Goal: Information Seeking & Learning: Learn about a topic

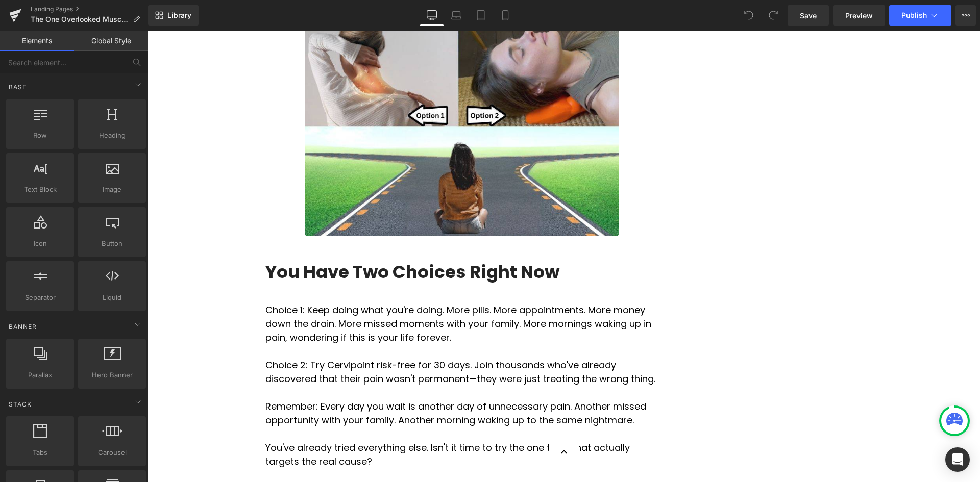
scroll to position [3829, 0]
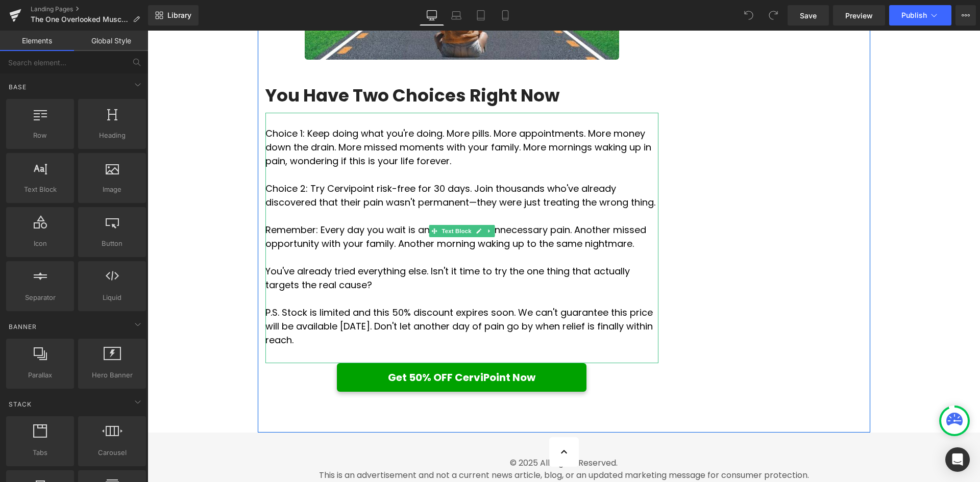
click at [344, 209] on p "Choice 2: Try Cervipoint risk-free for 30 days. Join thousands who've already d…" at bounding box center [461, 196] width 393 height 28
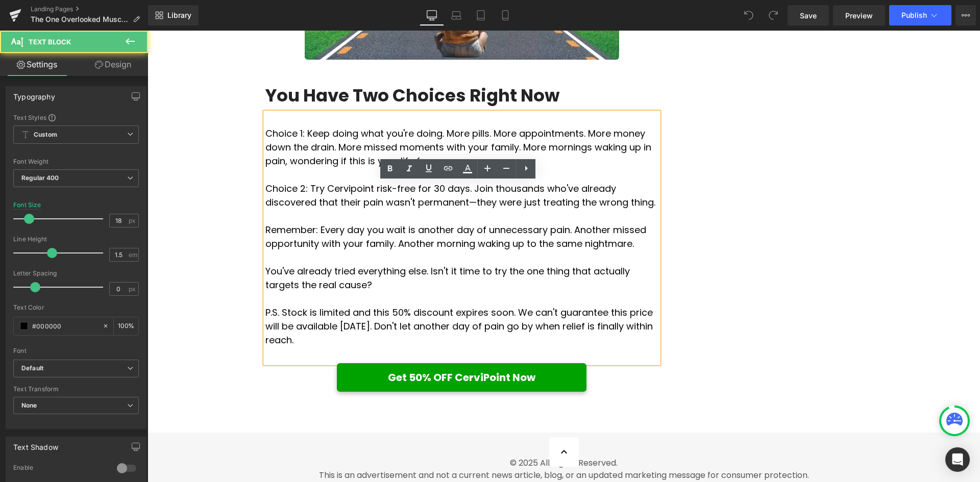
click at [344, 209] on p "Choice 2: Try Cervipoint risk-free for 30 days. Join thousands who've already d…" at bounding box center [461, 196] width 393 height 28
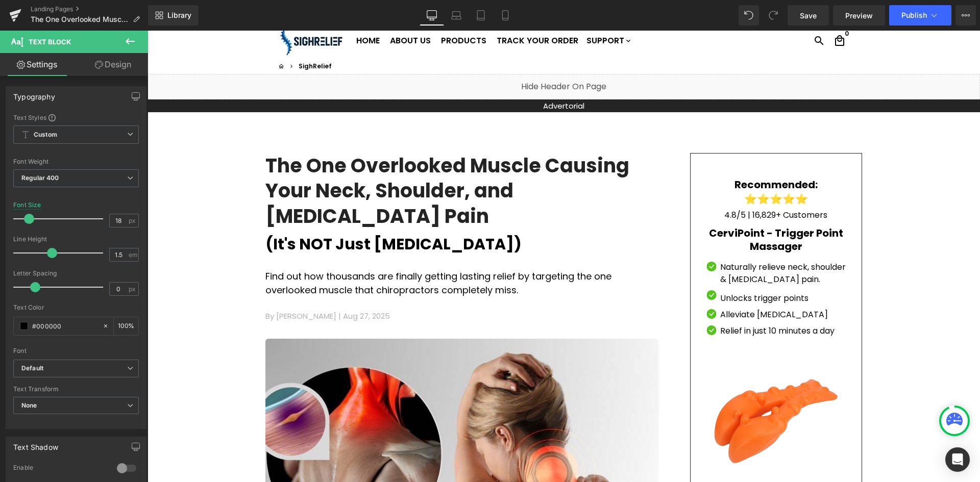
scroll to position [51, 0]
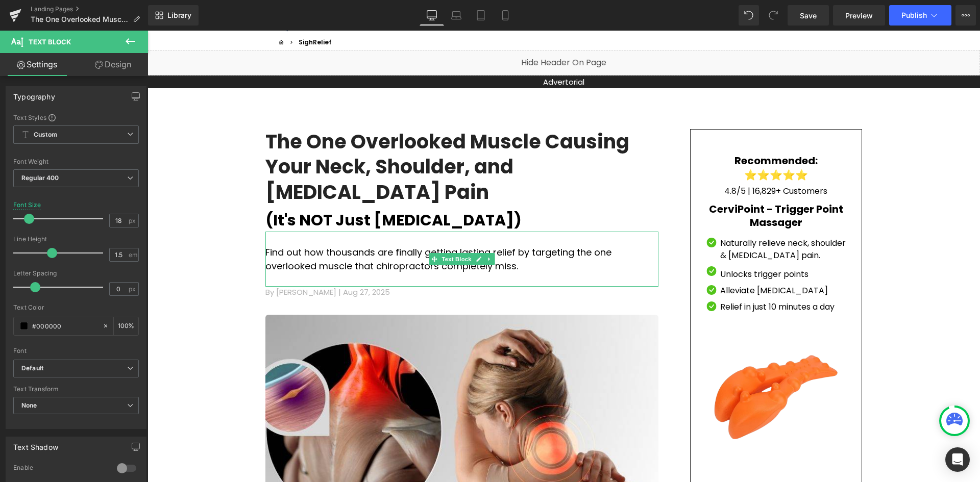
click at [269, 246] on p "Find out how thousands are finally getting lasting relief by targeting the one …" at bounding box center [461, 260] width 393 height 28
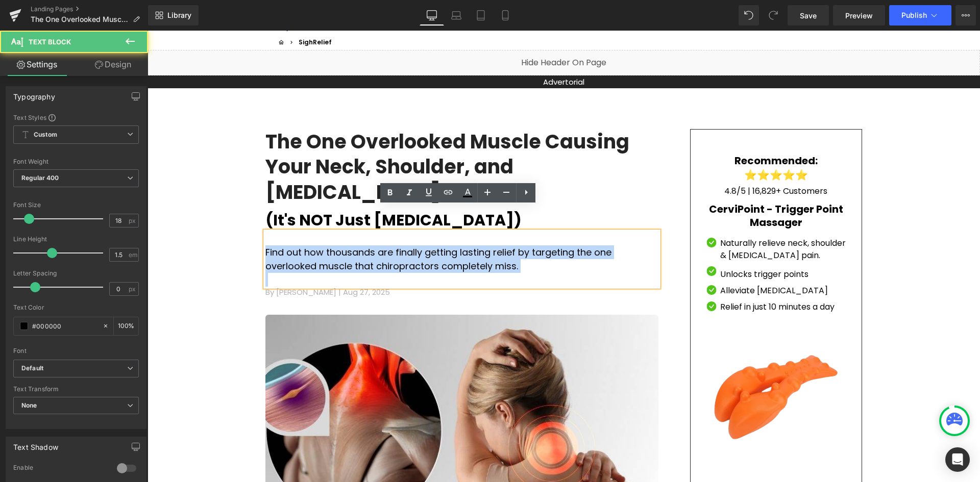
drag, startPoint x: 261, startPoint y: 227, endPoint x: 403, endPoint y: 231, distance: 141.5
click at [405, 248] on div "Find out how thousands are finally getting lasting relief by targeting the one …" at bounding box center [461, 259] width 393 height 55
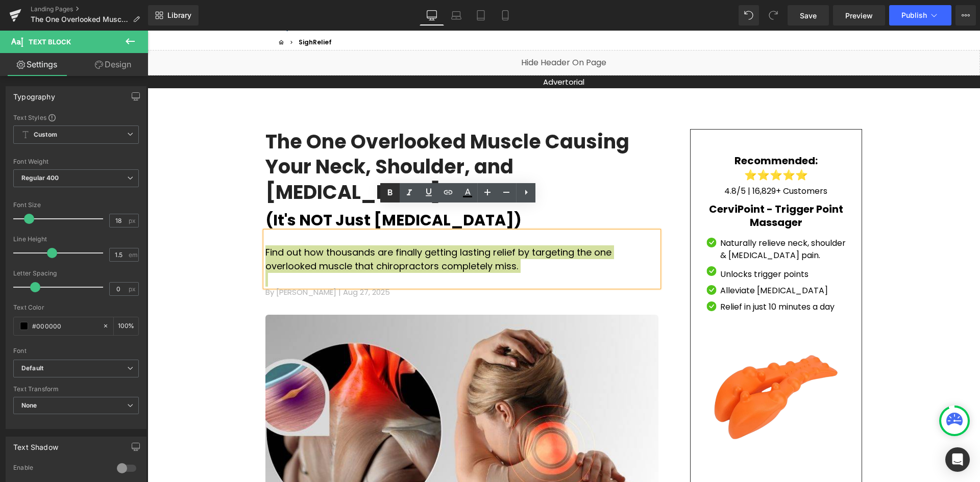
click at [392, 197] on icon at bounding box center [390, 193] width 12 height 12
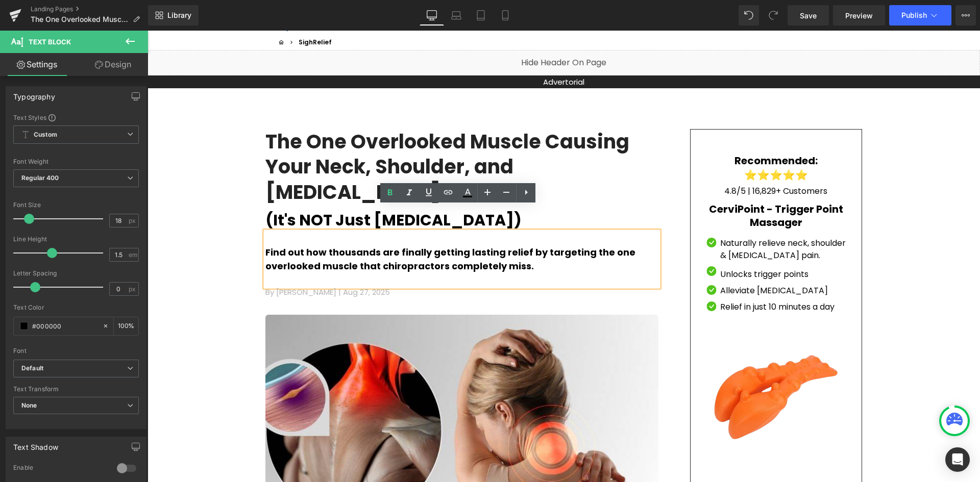
click at [483, 273] on p at bounding box center [461, 280] width 393 height 14
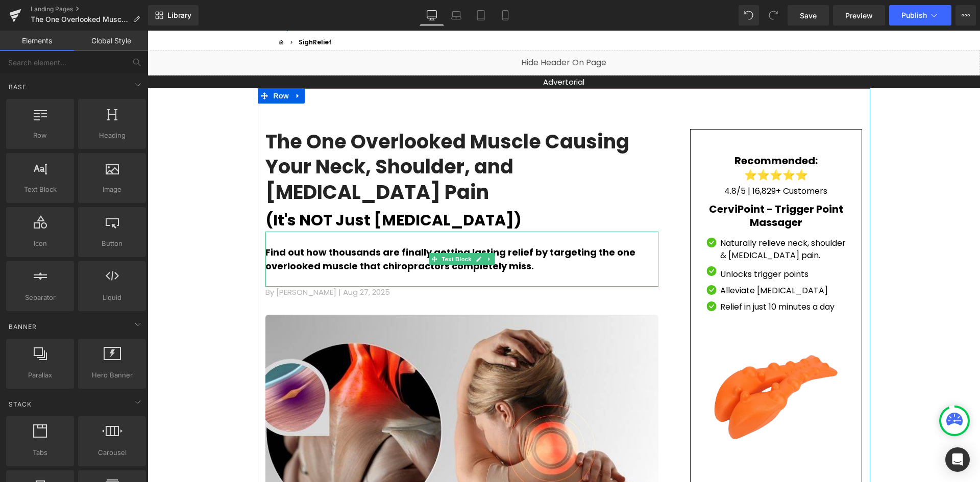
click at [468, 246] on p "Find out how thousands are finally getting lasting relief by targeting the one …" at bounding box center [461, 260] width 393 height 28
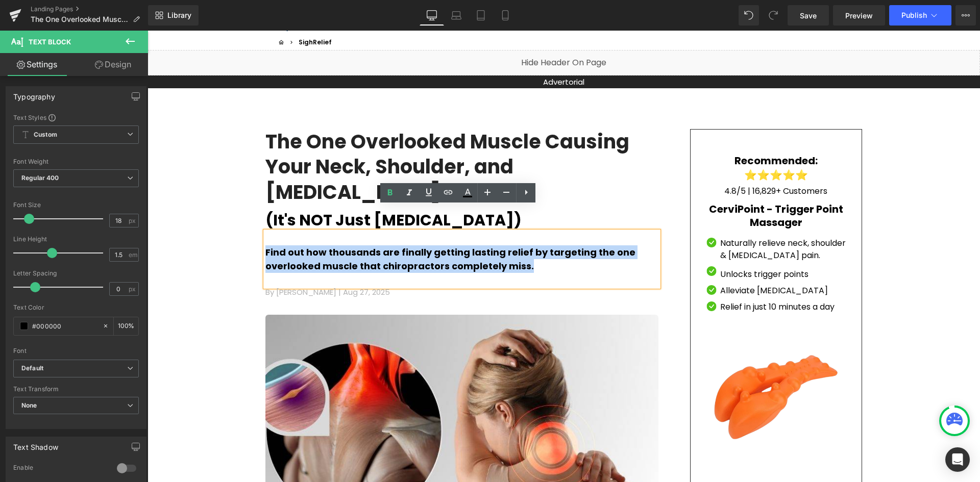
drag, startPoint x: 466, startPoint y: 243, endPoint x: 261, endPoint y: 225, distance: 205.0
click at [265, 246] on p "Find out how thousands are finally getting lasting relief by targeting the one …" at bounding box center [461, 260] width 393 height 28
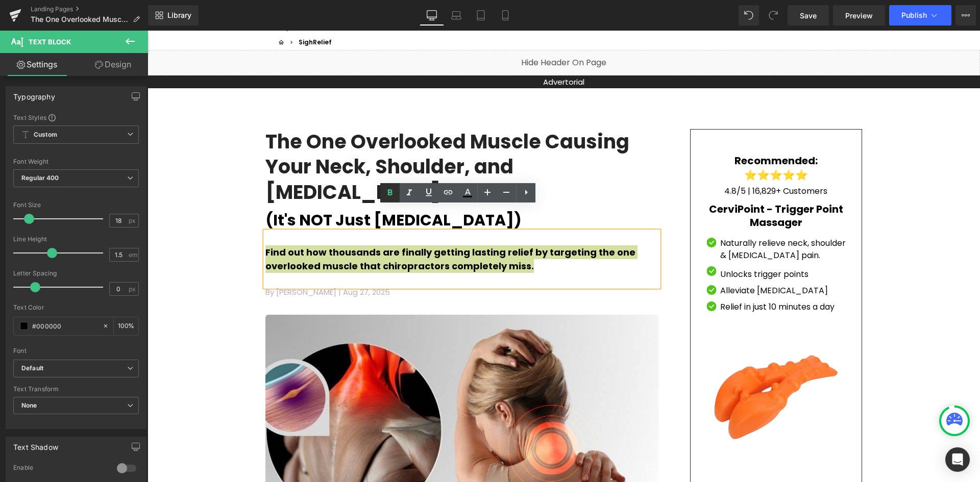
click at [392, 198] on icon at bounding box center [390, 193] width 12 height 12
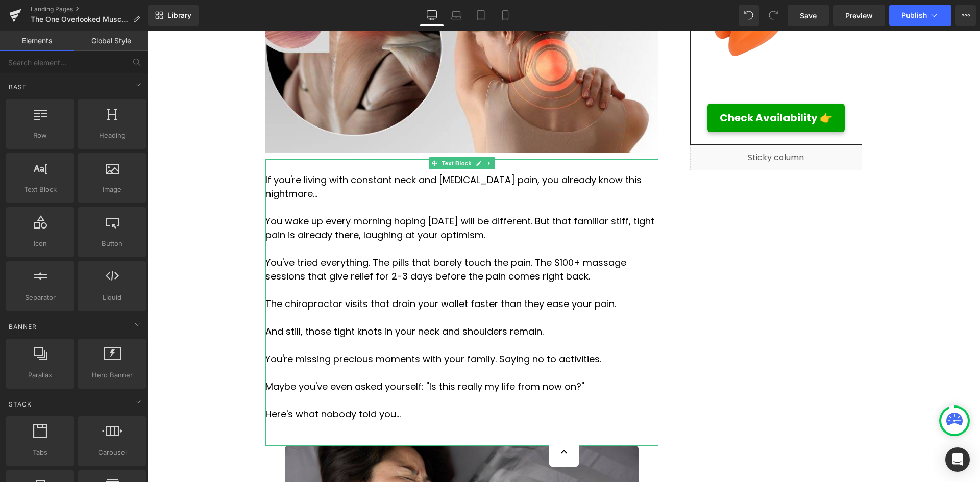
scroll to position [459, 0]
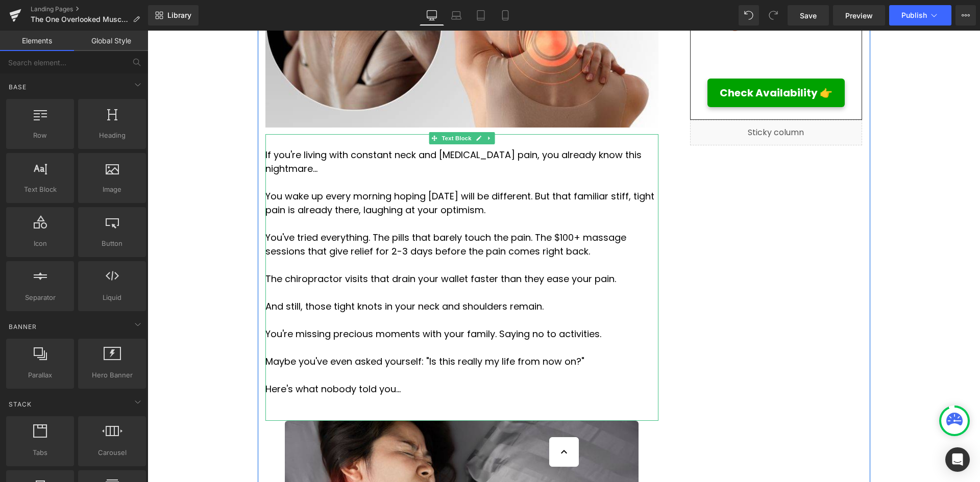
click at [515, 300] on p "And still, those tight knots in your neck and shoulders remain." at bounding box center [461, 307] width 393 height 14
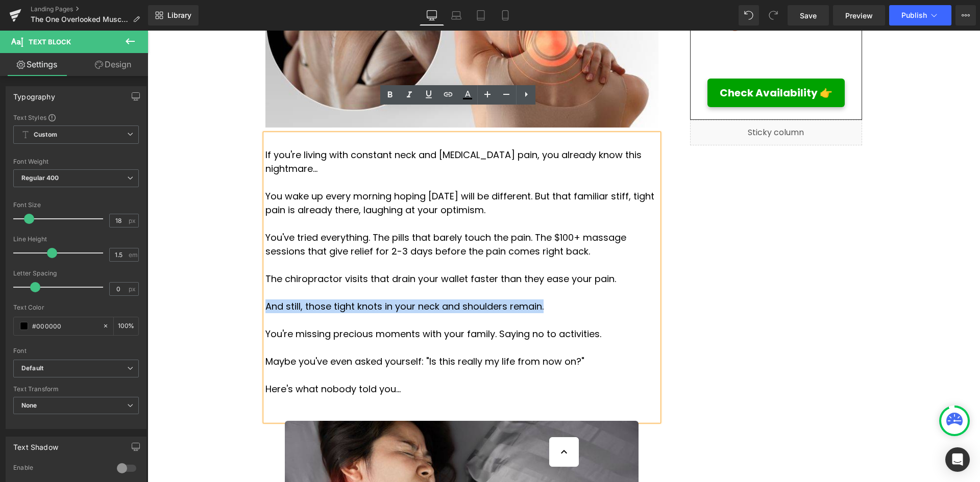
drag, startPoint x: 519, startPoint y: 267, endPoint x: 262, endPoint y: 263, distance: 256.3
click at [265, 300] on p "And still, those tight knots in your neck and shoulders remain." at bounding box center [461, 307] width 393 height 14
click at [392, 92] on icon at bounding box center [390, 95] width 12 height 12
click at [553, 300] on p "And still, those tight knots in your neck and shoulders remain." at bounding box center [461, 307] width 393 height 14
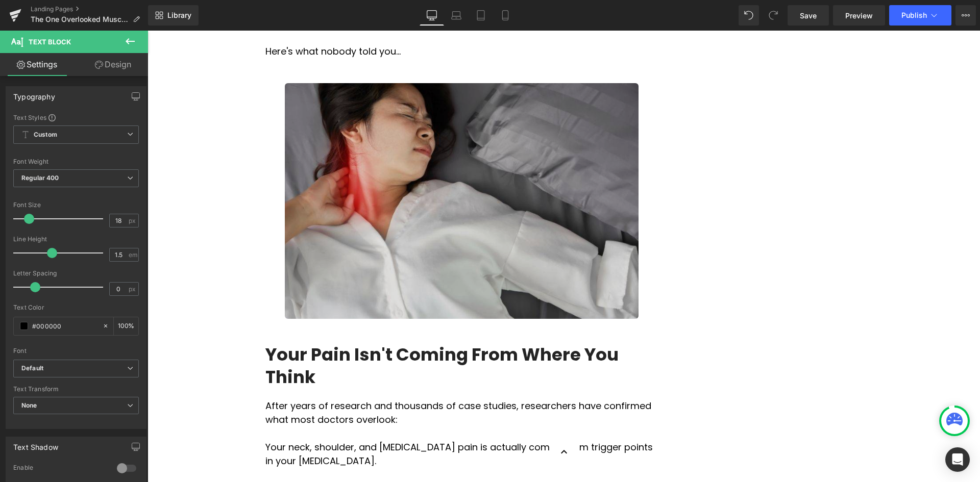
scroll to position [919, 0]
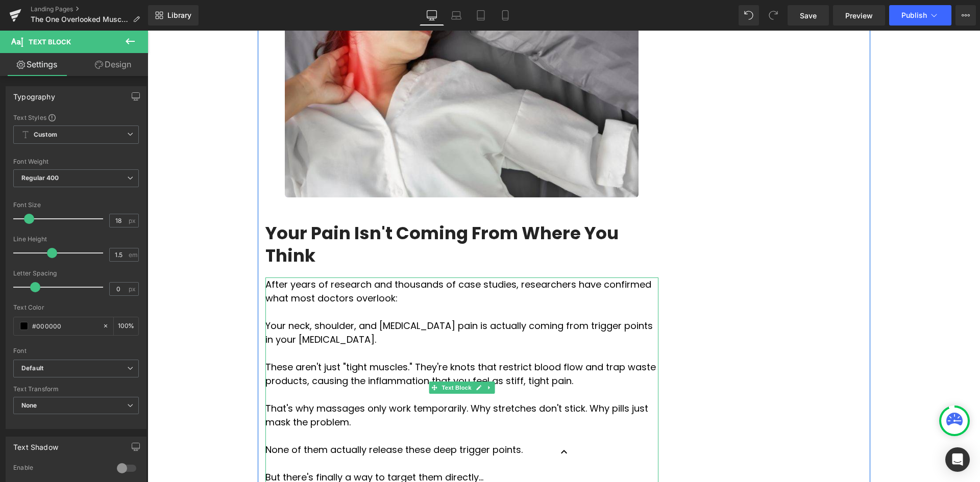
click at [331, 319] on p "Your neck, shoulder, and [MEDICAL_DATA] pain is actually coming from trigger po…" at bounding box center [461, 333] width 393 height 28
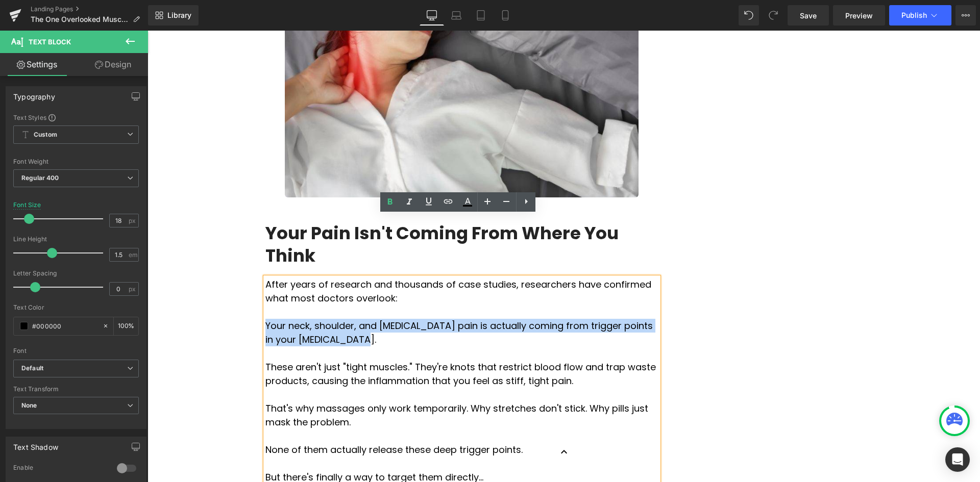
drag, startPoint x: 299, startPoint y: 277, endPoint x: 262, endPoint y: 262, distance: 39.8
click at [265, 319] on p "Your neck, shoulder, and [MEDICAL_DATA] pain is actually coming from trigger po…" at bounding box center [461, 333] width 393 height 28
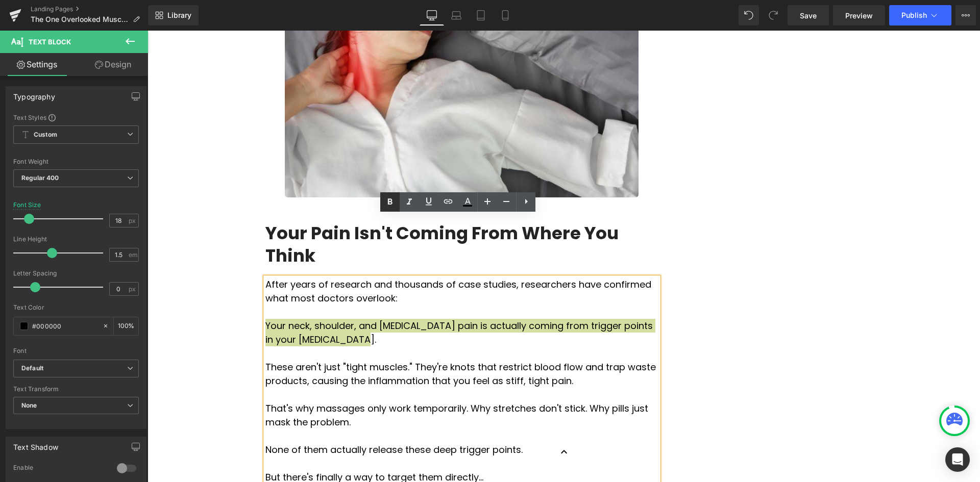
click at [393, 198] on icon at bounding box center [390, 202] width 12 height 12
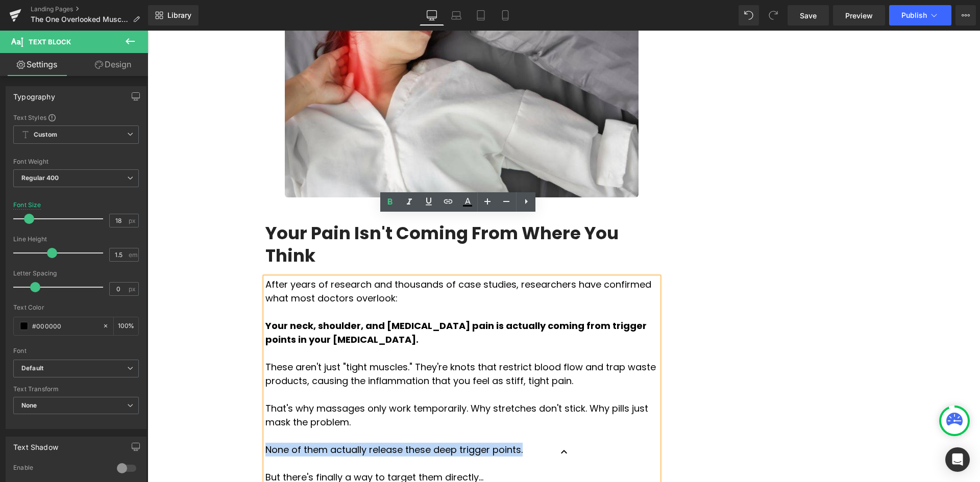
drag, startPoint x: 493, startPoint y: 387, endPoint x: 262, endPoint y: 385, distance: 230.8
click at [265, 443] on p "None of them actually release these deep trigger points." at bounding box center [461, 450] width 393 height 14
click at [395, 199] on icon at bounding box center [390, 202] width 12 height 12
click at [419, 360] on p "These aren't just "tight muscles." They're knots that restrict blood flow and t…" at bounding box center [461, 374] width 393 height 28
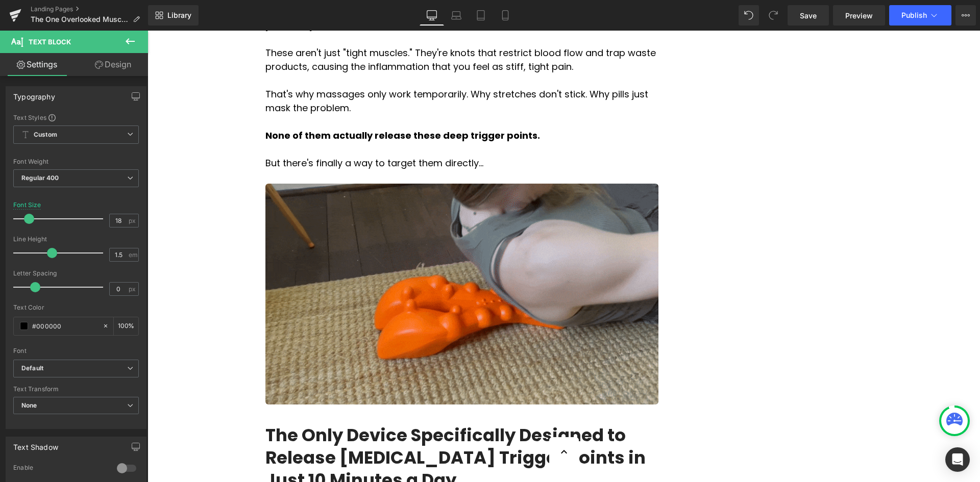
scroll to position [1378, 0]
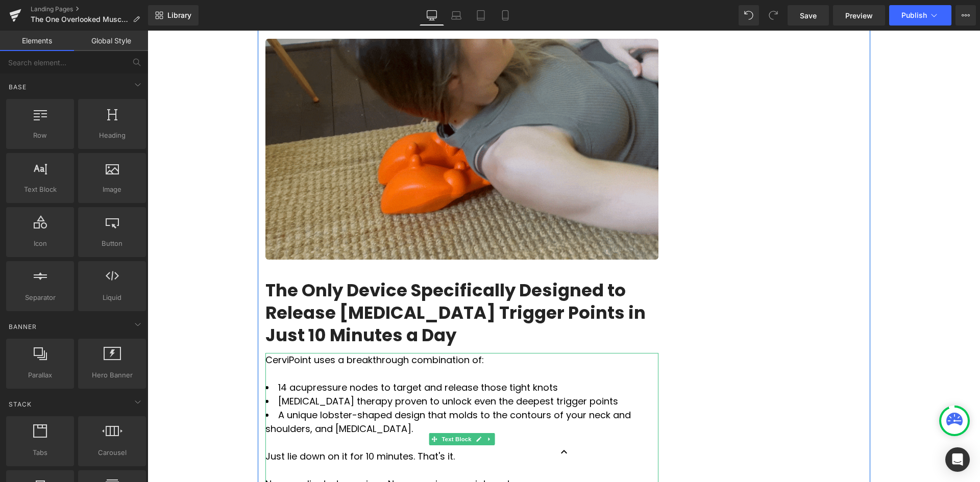
drag, startPoint x: 273, startPoint y: 320, endPoint x: 280, endPoint y: 325, distance: 9.2
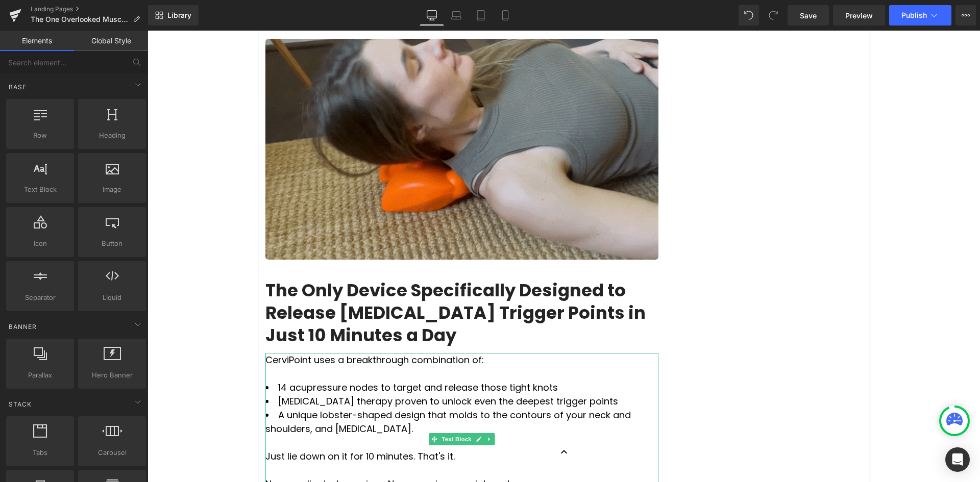
click at [274, 381] on li "14 acupressure nodes to target and release those tight knots" at bounding box center [461, 388] width 393 height 14
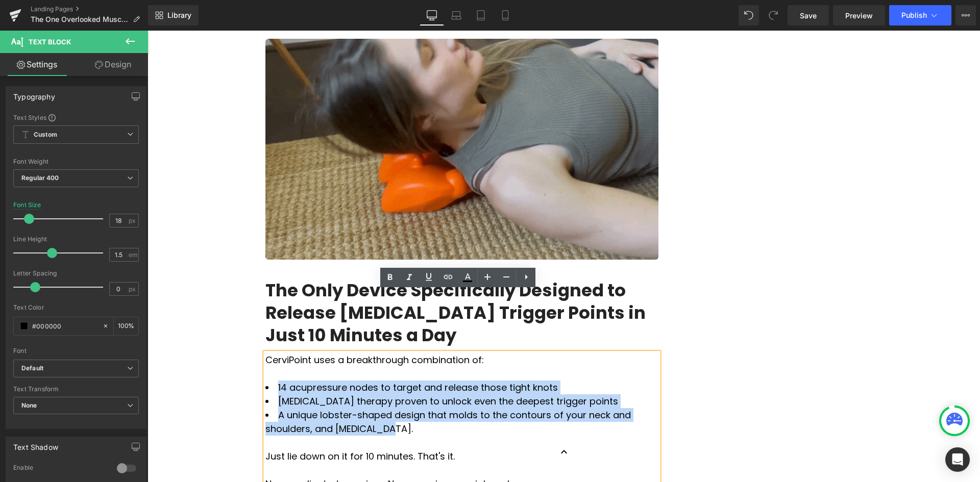
drag, startPoint x: 275, startPoint y: 325, endPoint x: 345, endPoint y: 366, distance: 81.0
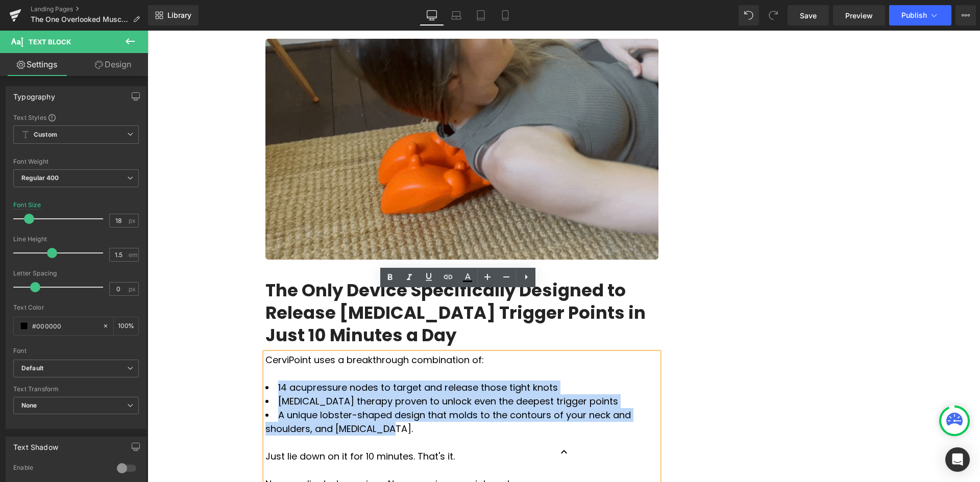
click at [345, 381] on ul "14 acupressure nodes to target and release those tight knots [MEDICAL_DATA] the…" at bounding box center [461, 408] width 393 height 55
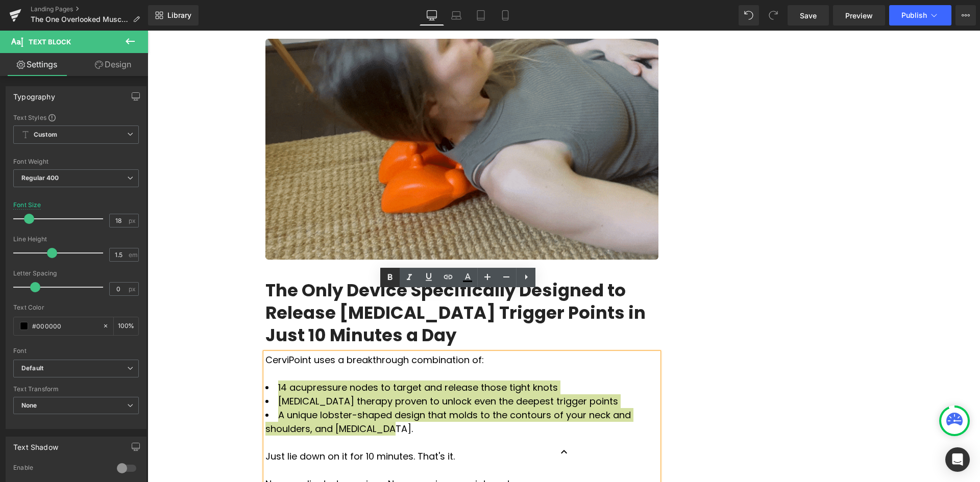
click at [392, 276] on icon at bounding box center [390, 277] width 5 height 6
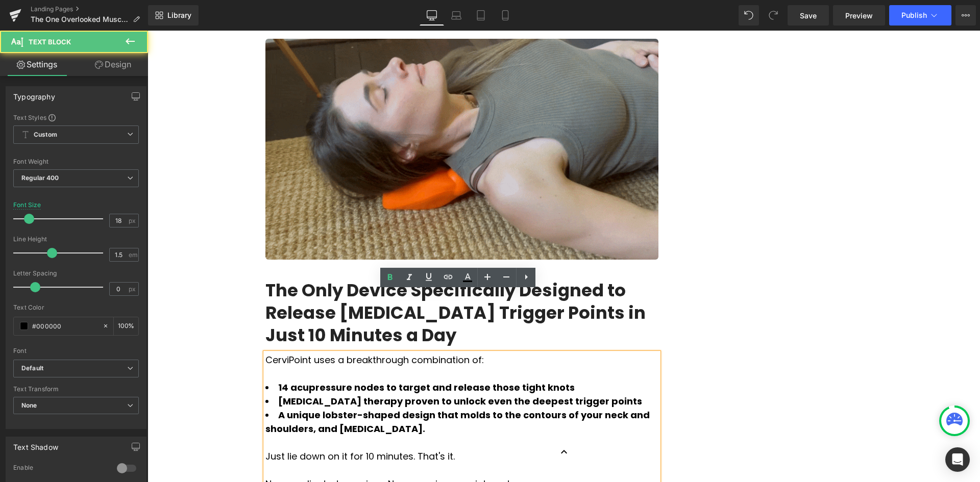
click at [418, 408] on li "A unique lobster-shaped design that molds to the contours of your neck and shou…" at bounding box center [461, 422] width 393 height 28
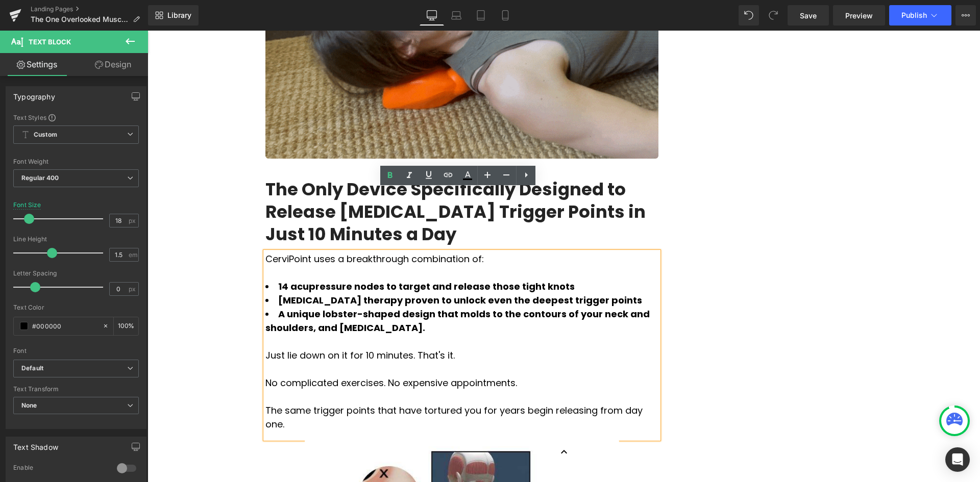
scroll to position [1481, 0]
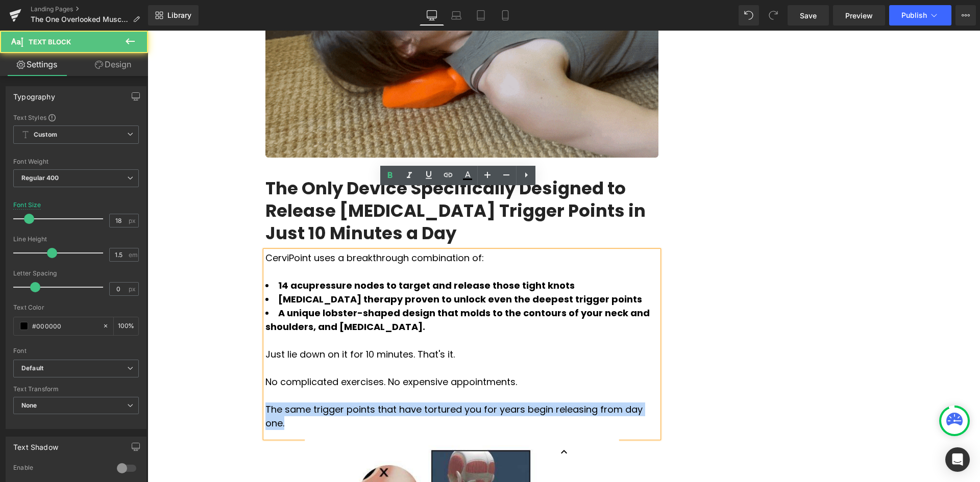
drag, startPoint x: 612, startPoint y: 348, endPoint x: 248, endPoint y: 344, distance: 364.0
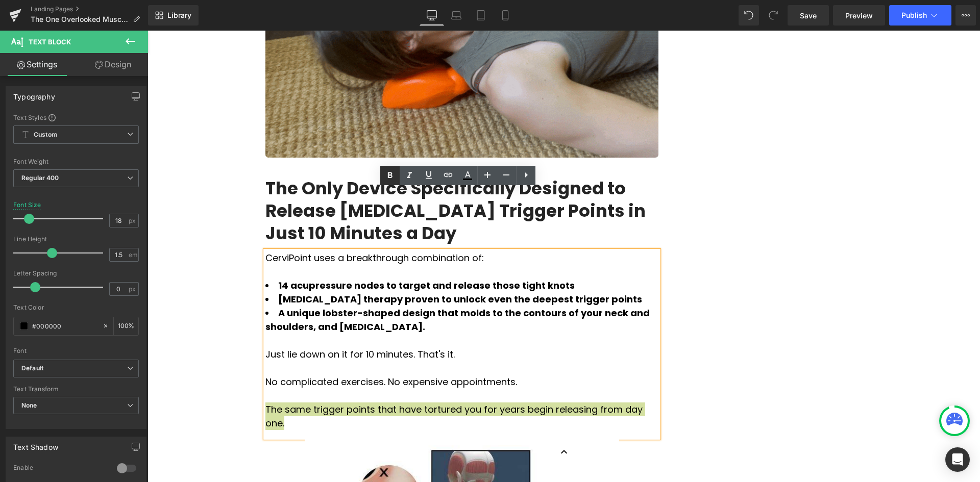
click at [391, 180] on icon at bounding box center [390, 175] width 12 height 12
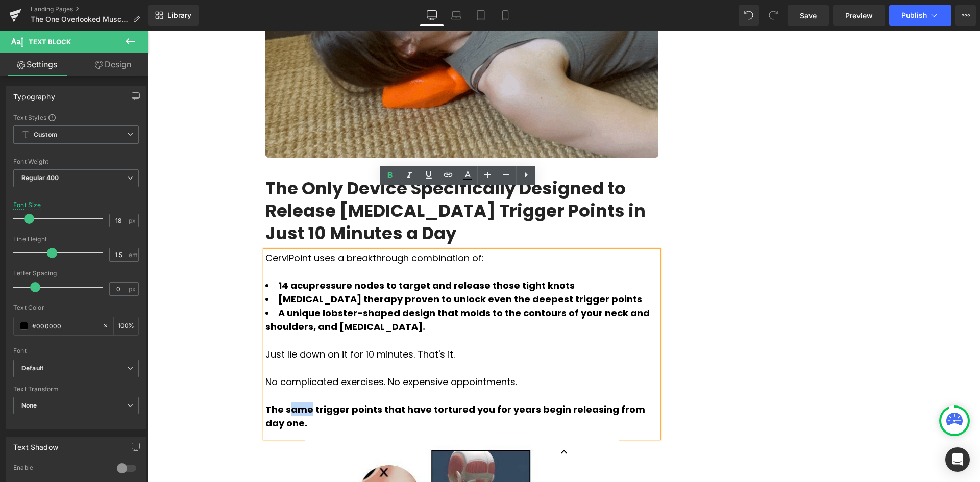
drag, startPoint x: 292, startPoint y: 350, endPoint x: 302, endPoint y: 351, distance: 10.8
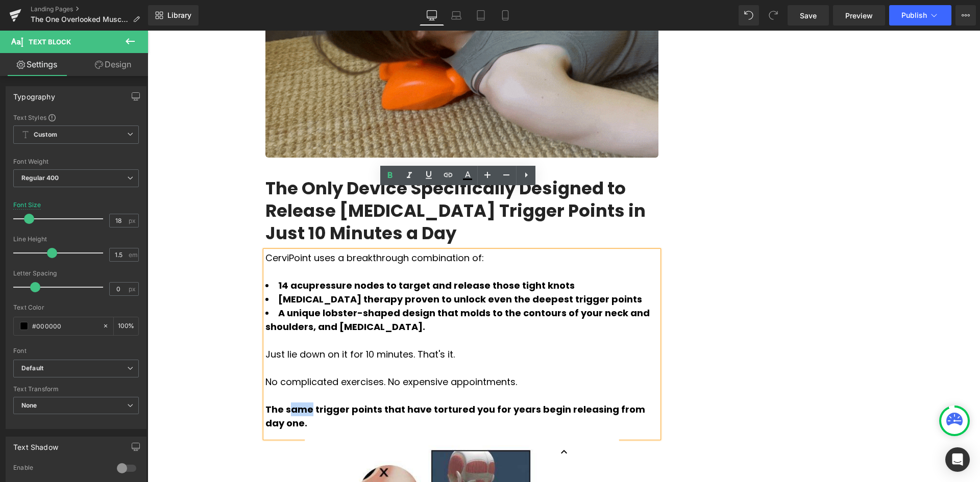
click at [302, 403] on strong "The same trigger points that have tortured you for years begin releasing from d…" at bounding box center [455, 416] width 380 height 27
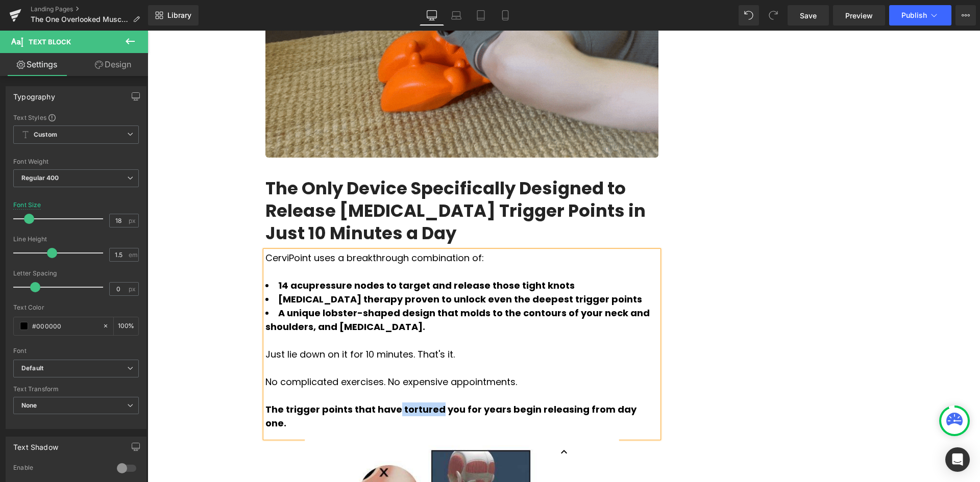
drag, startPoint x: 384, startPoint y: 348, endPoint x: 421, endPoint y: 348, distance: 36.8
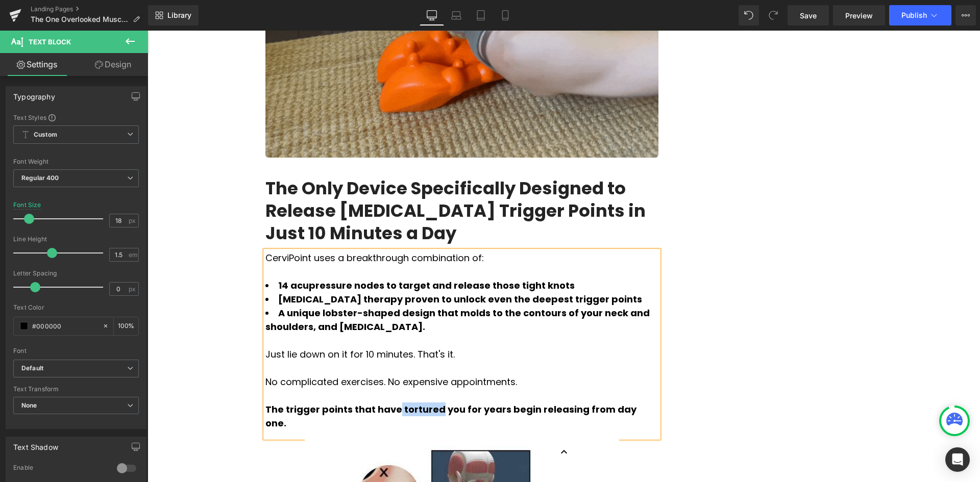
click at [421, 403] on strong "The trigger points that have tortured you for years begin releasing from day on…" at bounding box center [450, 416] width 371 height 27
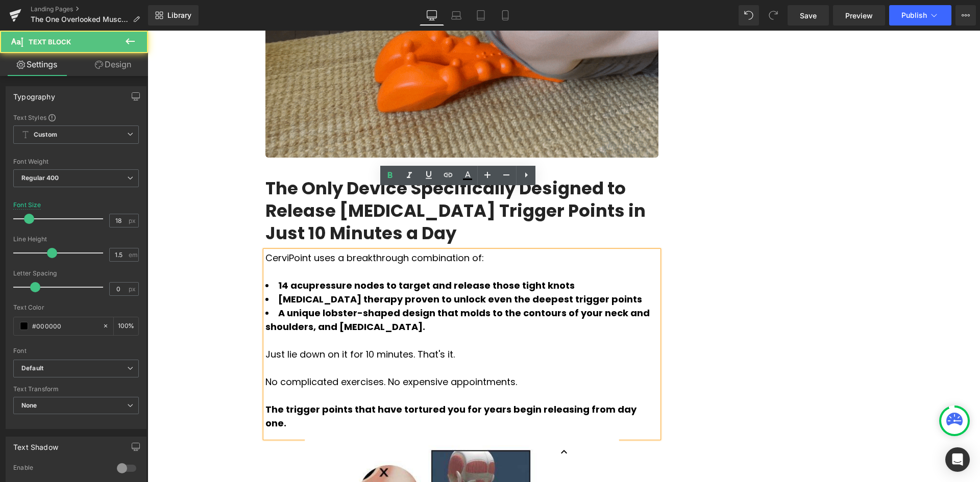
click at [278, 403] on strong "The trigger points that have tortured you for years begin releasing from day on…" at bounding box center [450, 416] width 371 height 27
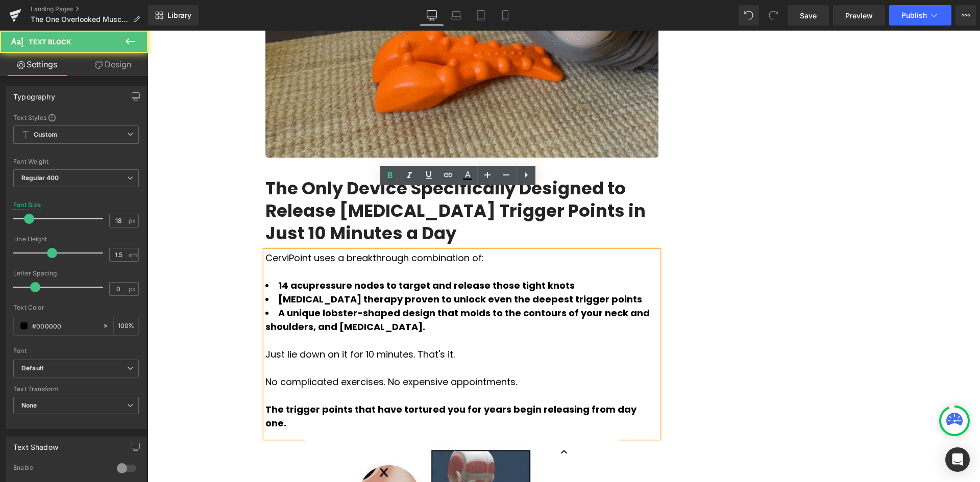
click at [280, 403] on strong "The trigger points that have tortured you for years begin releasing from day on…" at bounding box center [450, 416] width 371 height 27
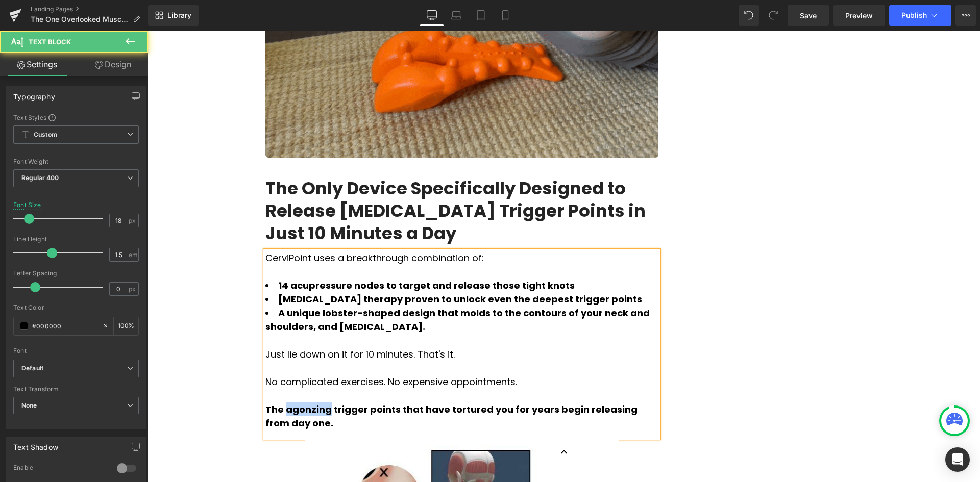
drag, startPoint x: 320, startPoint y: 350, endPoint x: 280, endPoint y: 352, distance: 39.4
click at [280, 403] on strong "The agonzing trigger points that have tortured you for years begin releasing fr…" at bounding box center [451, 416] width 372 height 27
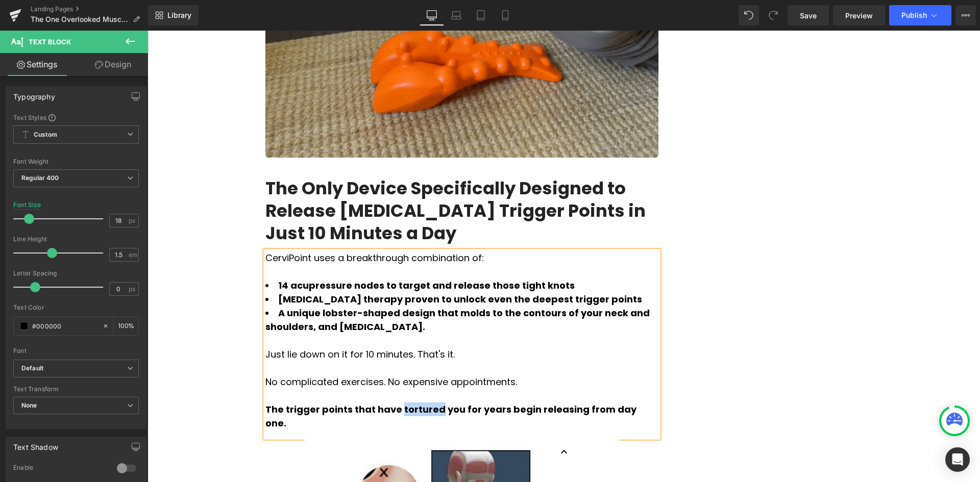
drag, startPoint x: 386, startPoint y: 349, endPoint x: 418, endPoint y: 347, distance: 32.2
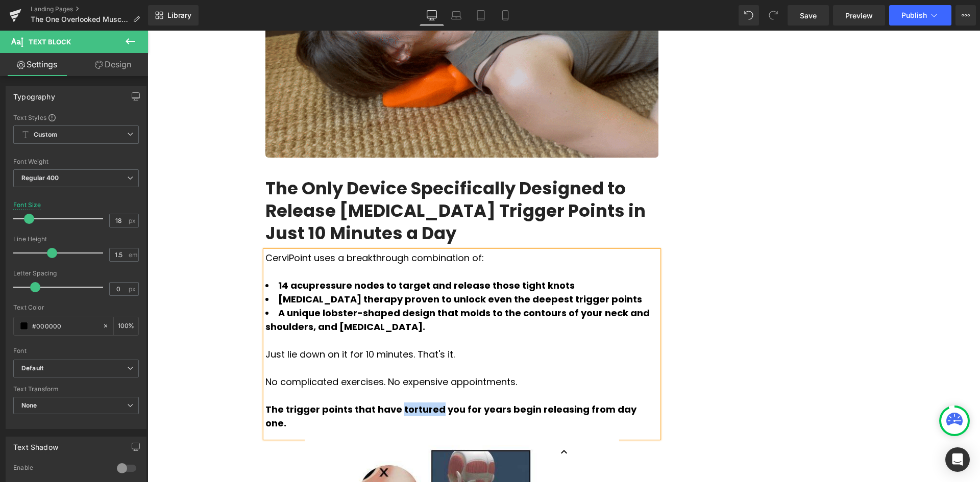
click at [418, 403] on strong "The trigger points that have tortured you for years begin releasing from day on…" at bounding box center [450, 416] width 371 height 27
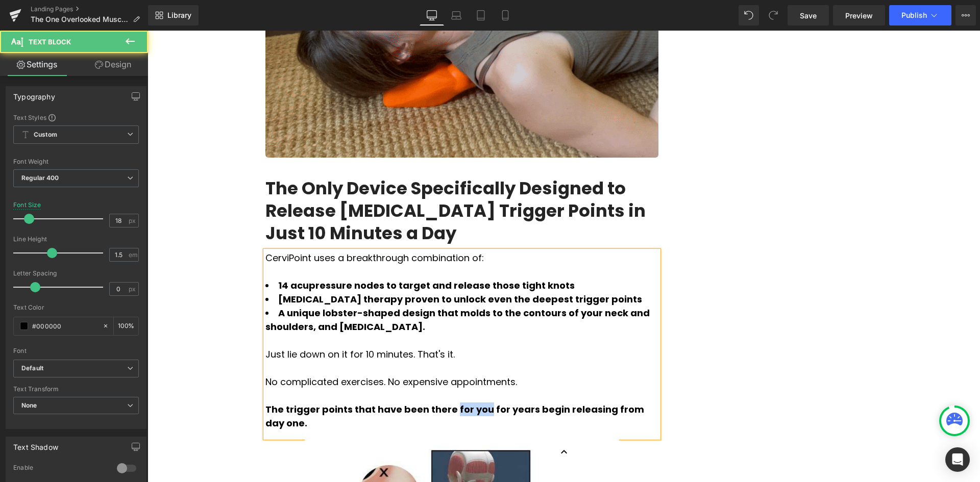
drag, startPoint x: 465, startPoint y: 350, endPoint x: 435, endPoint y: 343, distance: 30.0
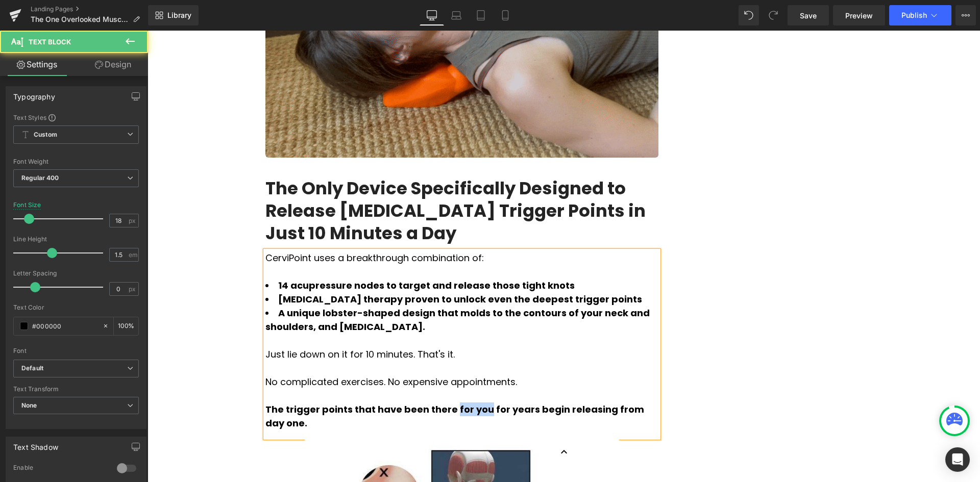
click at [435, 403] on strong "The trigger points that have been there for you for years begin releasing from …" at bounding box center [454, 416] width 379 height 27
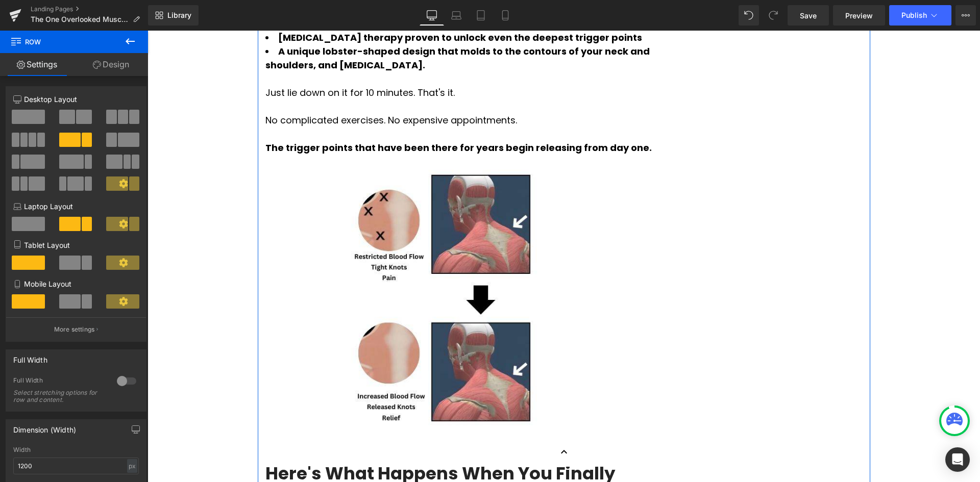
scroll to position [2042, 0]
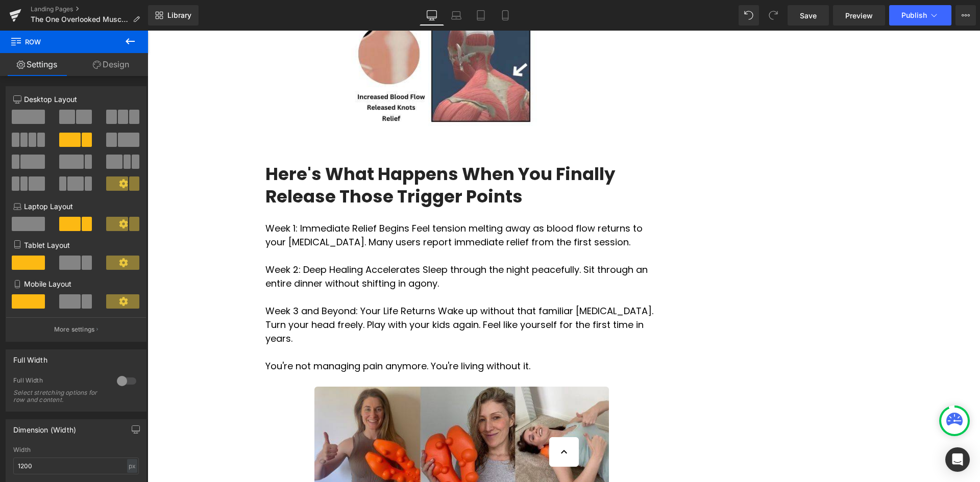
click at [278, 222] on p "Week 1: Immediate Relief Begins Feel tension melting away as blood flow returns…" at bounding box center [461, 236] width 393 height 28
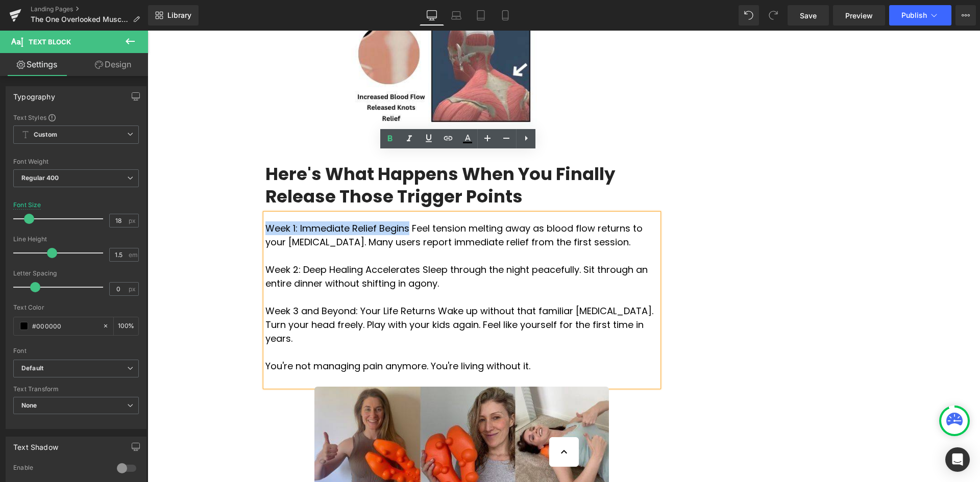
drag, startPoint x: 262, startPoint y: 166, endPoint x: 397, endPoint y: 163, distance: 135.3
click at [397, 222] on p "Week 1: Immediate Relief Begins Feel tension melting away as blood flow returns…" at bounding box center [461, 236] width 393 height 28
drag, startPoint x: 385, startPoint y: 137, endPoint x: 240, endPoint y: 118, distance: 146.7
click at [385, 137] on icon at bounding box center [390, 139] width 12 height 12
click at [433, 249] on p at bounding box center [461, 256] width 393 height 14
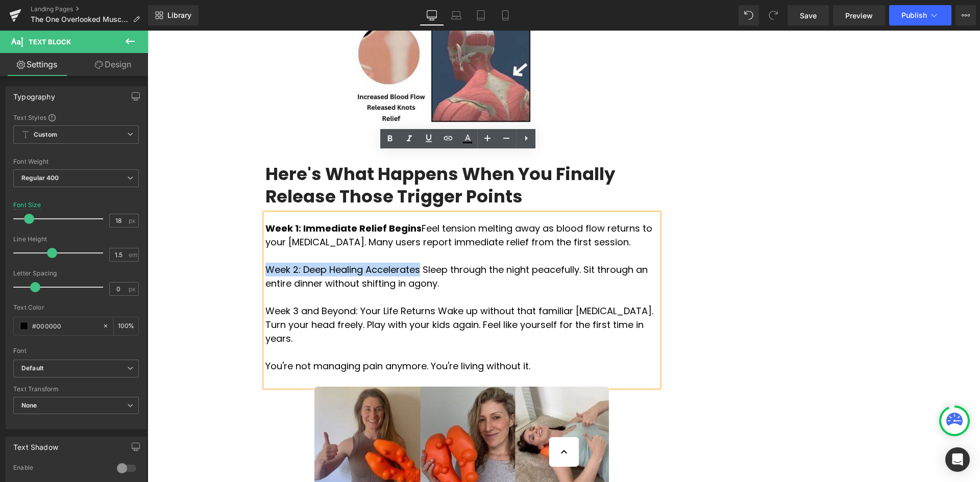
drag, startPoint x: 263, startPoint y: 208, endPoint x: 404, endPoint y: 206, distance: 140.4
click at [404, 263] on p "Week 2: Deep Healing Accelerates Sleep through the night peacefully. Sit throug…" at bounding box center [461, 277] width 393 height 28
click at [383, 137] on link at bounding box center [389, 138] width 19 height 19
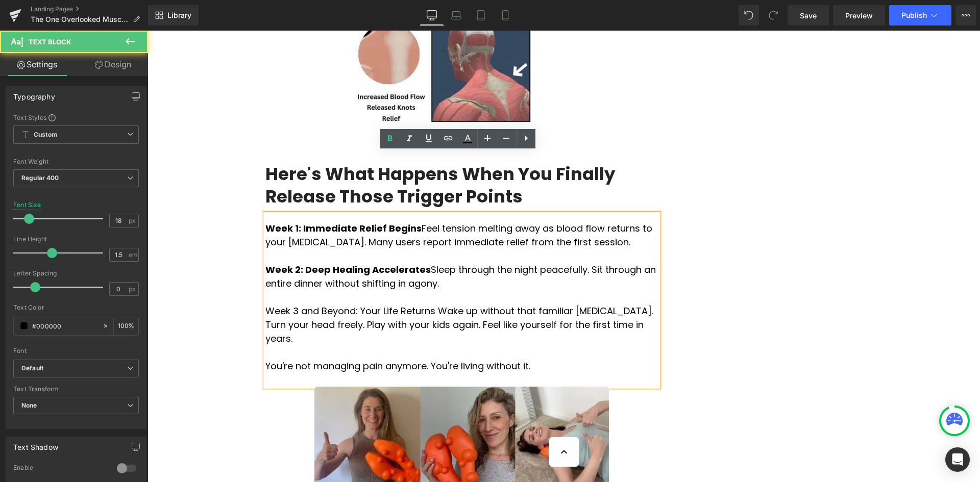
click at [417, 290] on p at bounding box center [461, 297] width 393 height 14
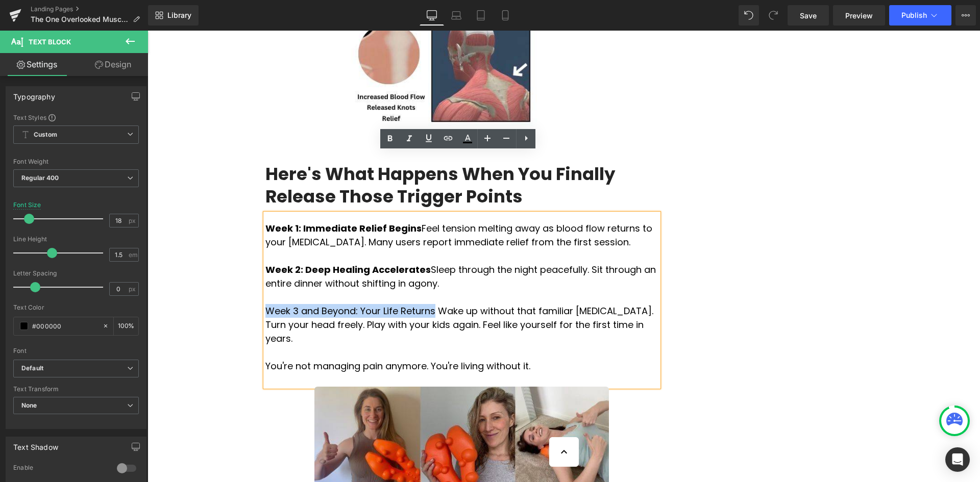
drag, startPoint x: 262, startPoint y: 250, endPoint x: 419, endPoint y: 253, distance: 156.8
click at [419, 304] on p "Week 3 and Beyond: Your Life Returns Wake up without that familiar [MEDICAL_DAT…" at bounding box center [461, 324] width 393 height 41
click at [393, 141] on icon at bounding box center [390, 139] width 12 height 12
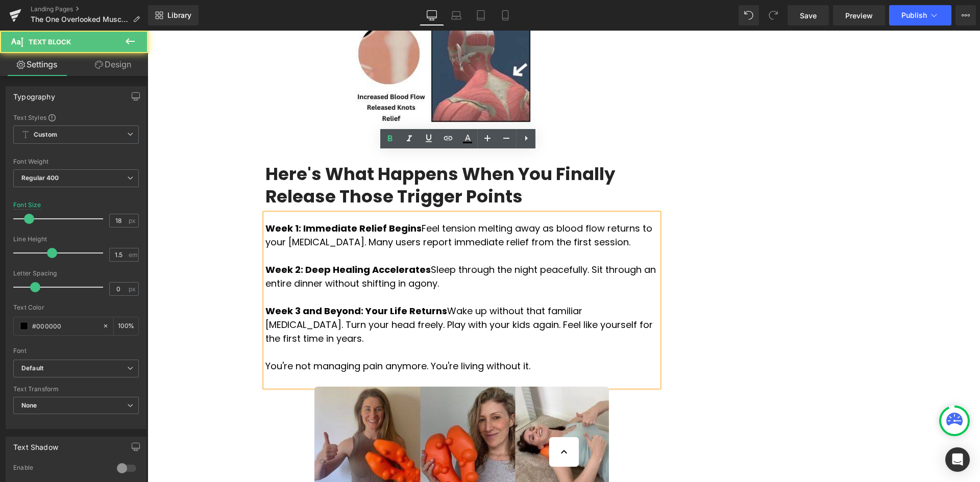
click at [400, 304] on p "Week 3 and Beyond: Your Life Returns Wake up without that familiar [MEDICAL_DAT…" at bounding box center [461, 324] width 393 height 41
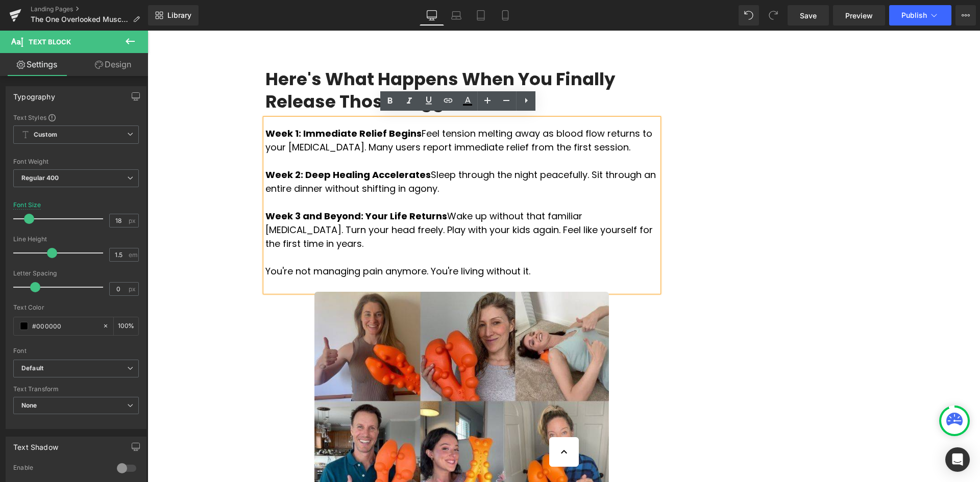
scroll to position [2144, 0]
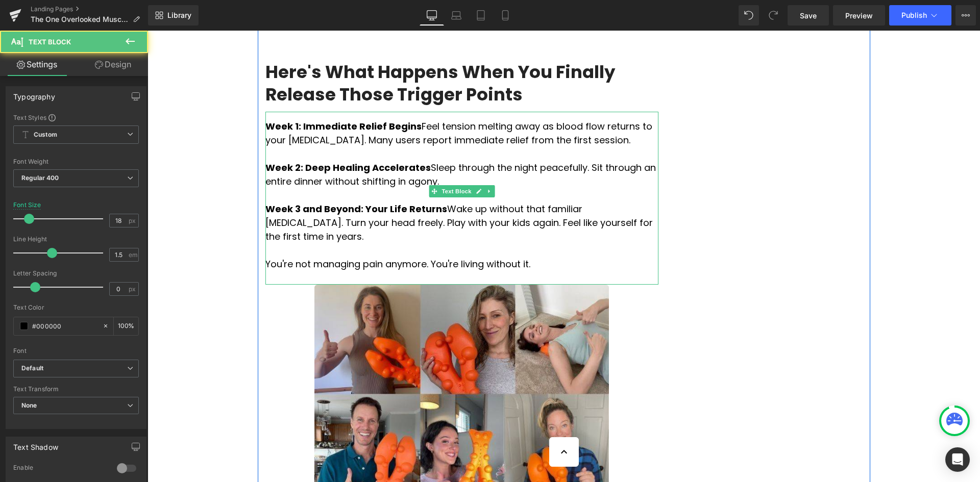
click at [532, 257] on p "You're not managing pain anymore. You're living without it." at bounding box center [461, 264] width 393 height 14
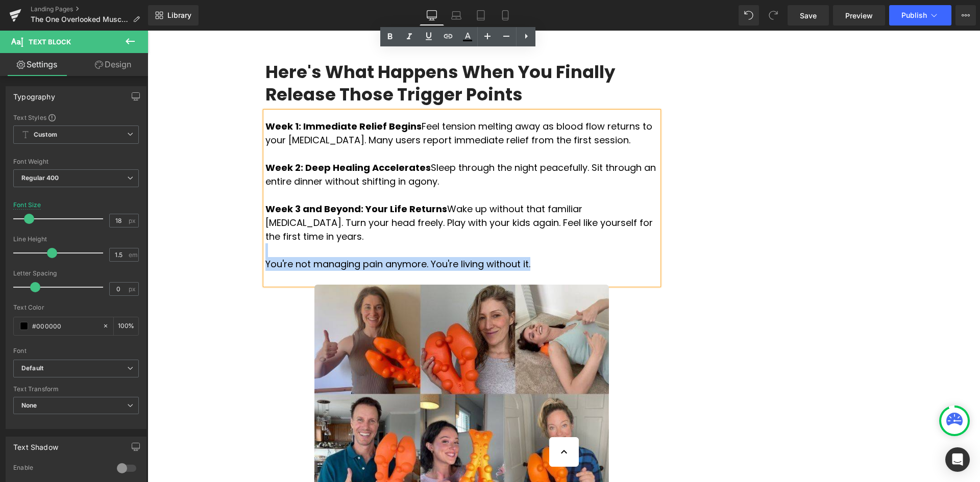
drag, startPoint x: 500, startPoint y: 189, endPoint x: 220, endPoint y: 176, distance: 280.6
click at [220, 176] on div "Liquid Advertorial Text Block Row Row The One Overlooked Muscle Causing Your Ne…" at bounding box center [564, 288] width 833 height 4663
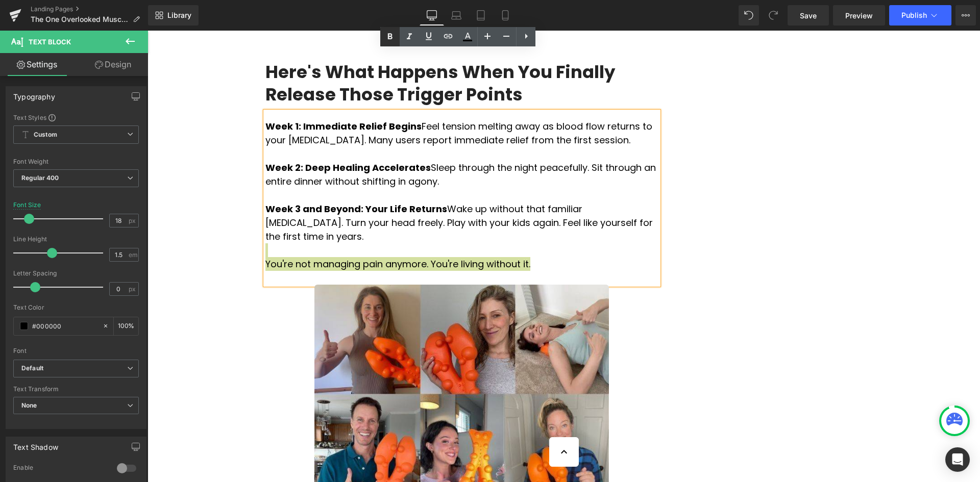
click at [389, 38] on icon at bounding box center [390, 36] width 5 height 6
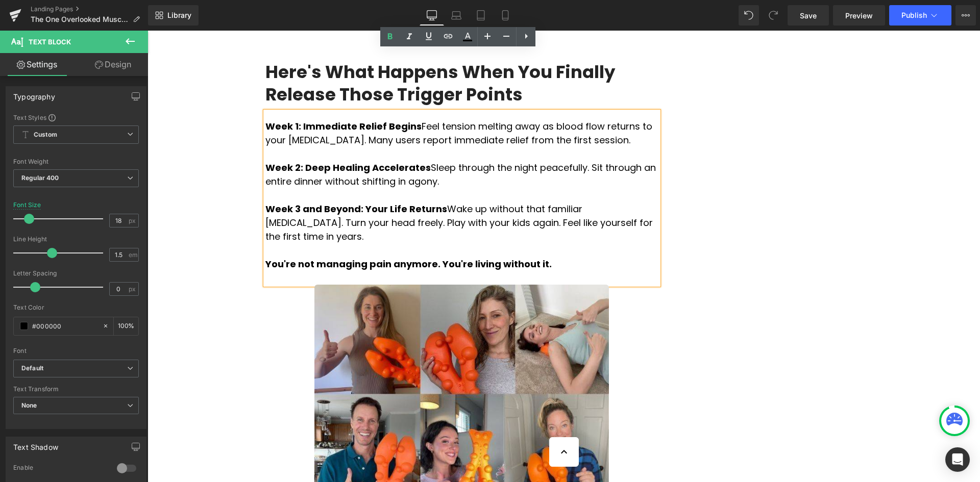
click at [510, 202] on p "Week 3 and Beyond: Your Life Returns Wake up without that familiar [MEDICAL_DAT…" at bounding box center [461, 222] width 393 height 41
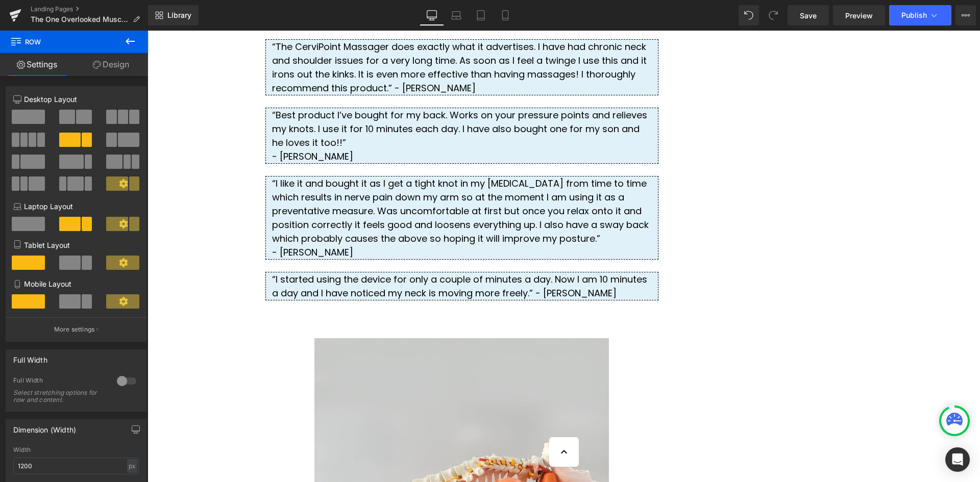
scroll to position [2859, 0]
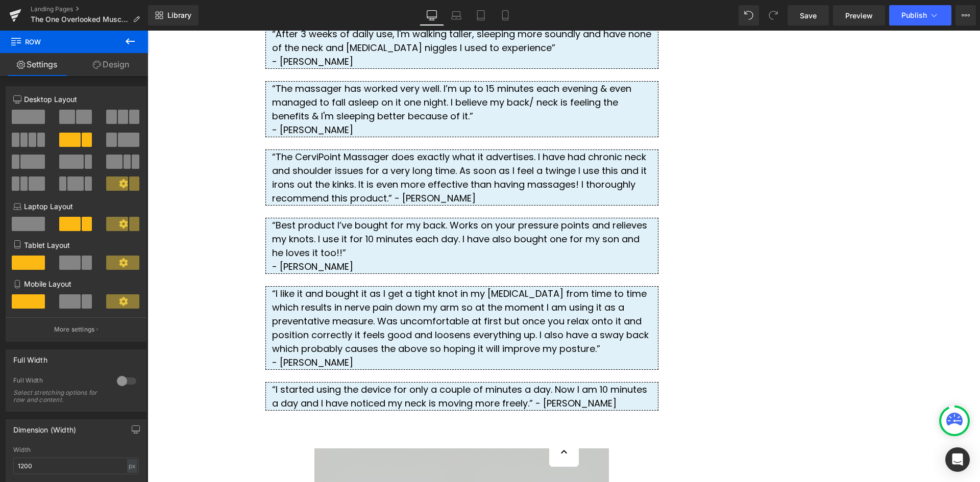
click at [508, 382] on div "“I started using the device for only a couple of minutes a day. Now I am 10 min…" at bounding box center [461, 396] width 393 height 29
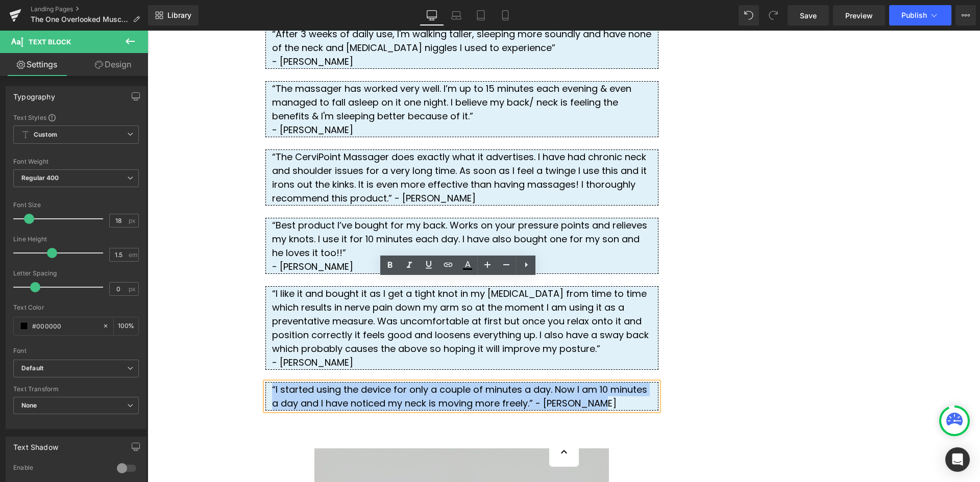
drag, startPoint x: 518, startPoint y: 299, endPoint x: 263, endPoint y: 279, distance: 256.0
click at [265, 382] on div "“I started using the device for only a couple of minutes a day. Now I am 10 min…" at bounding box center [461, 396] width 393 height 29
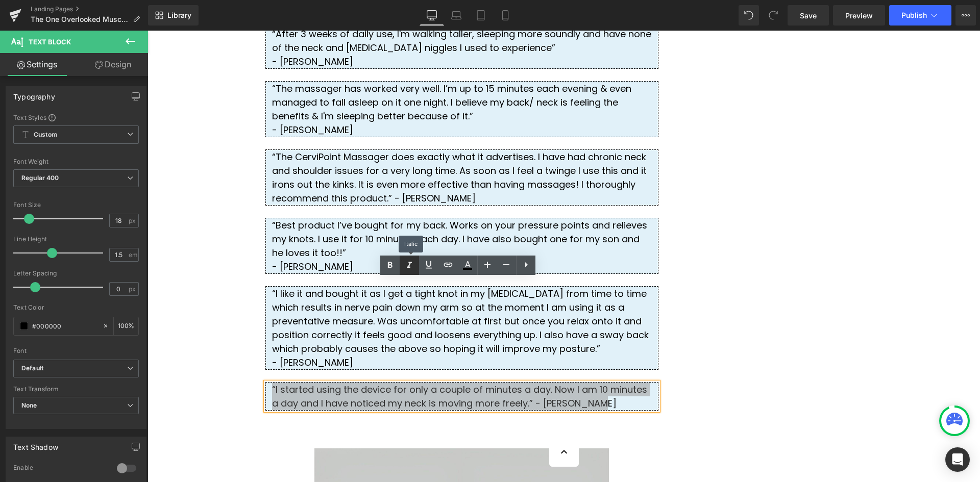
click at [411, 261] on icon at bounding box center [409, 265] width 12 height 12
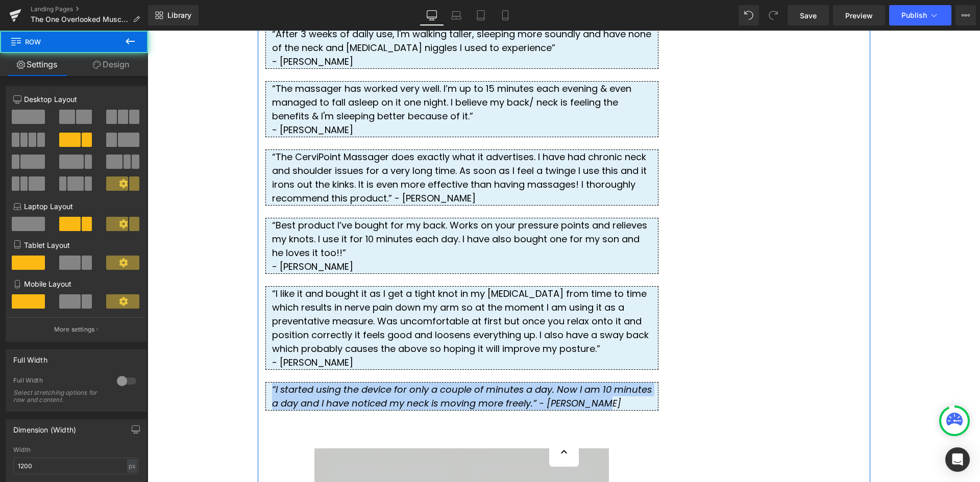
click at [632, 382] on div "“I started using the device for only a couple of minutes a day. Now I am 10 min…" at bounding box center [461, 396] width 393 height 29
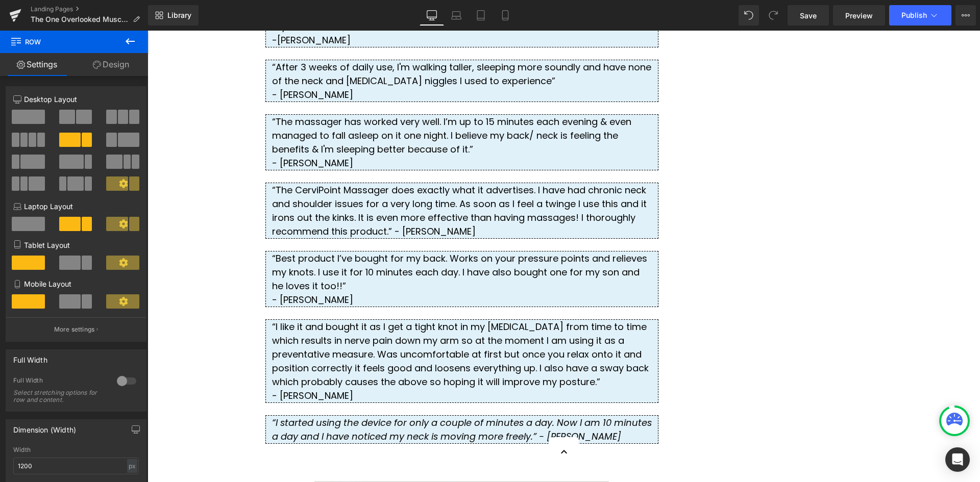
scroll to position [2808, 0]
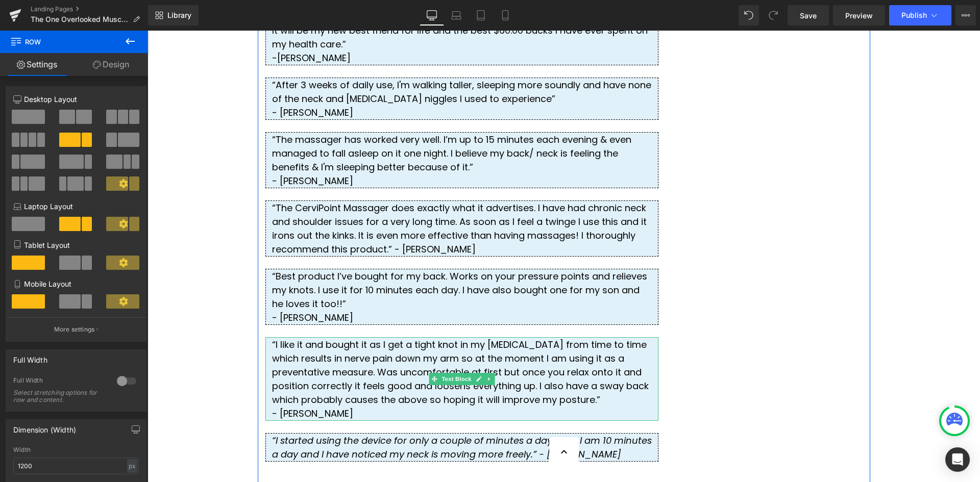
click at [336, 407] on div "- [PERSON_NAME]" at bounding box center [462, 414] width 380 height 14
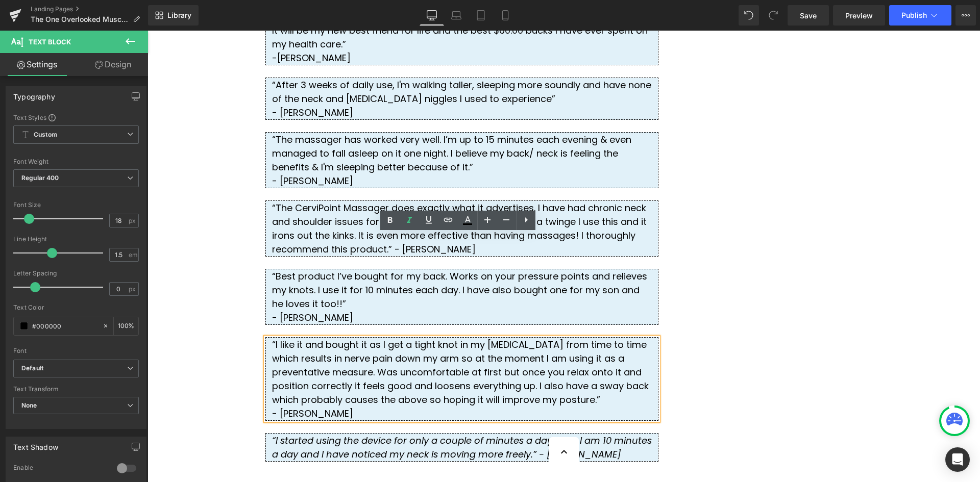
drag, startPoint x: 332, startPoint y: 310, endPoint x: 260, endPoint y: 239, distance: 101.4
click at [265, 337] on div "“I like it and bought it as I get a tight knot in my [MEDICAL_DATA] from time t…" at bounding box center [461, 379] width 393 height 84
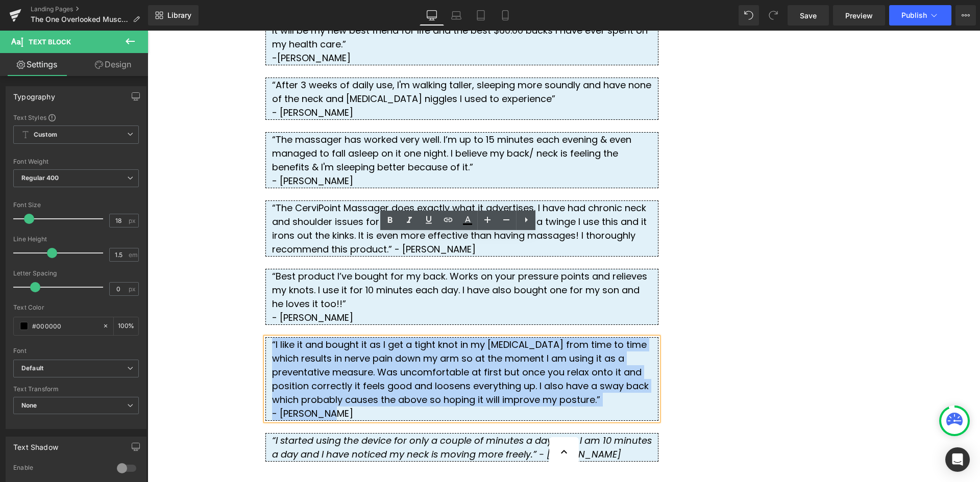
drag, startPoint x: 332, startPoint y: 305, endPoint x: 262, endPoint y: 244, distance: 93.0
click at [265, 337] on div "“I like it and bought it as I get a tight knot in my [MEDICAL_DATA] from time t…" at bounding box center [461, 379] width 393 height 84
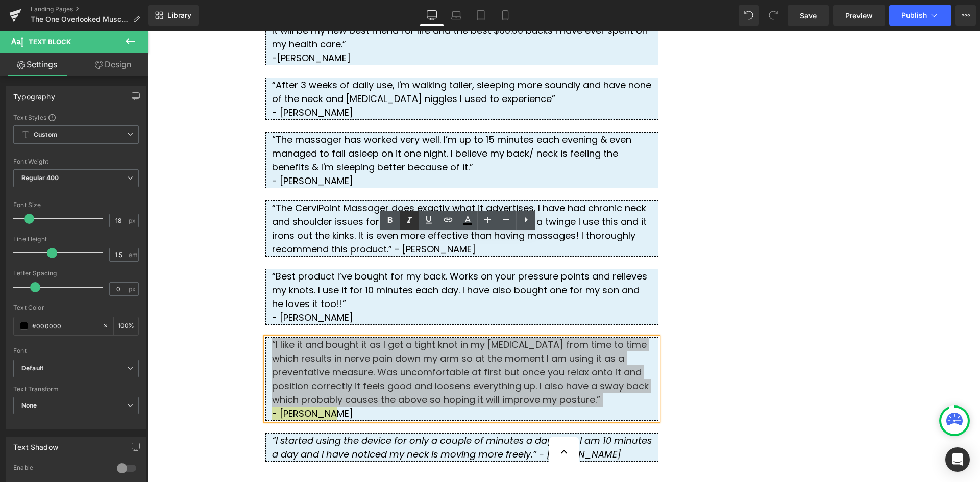
click at [411, 219] on icon at bounding box center [409, 220] width 12 height 12
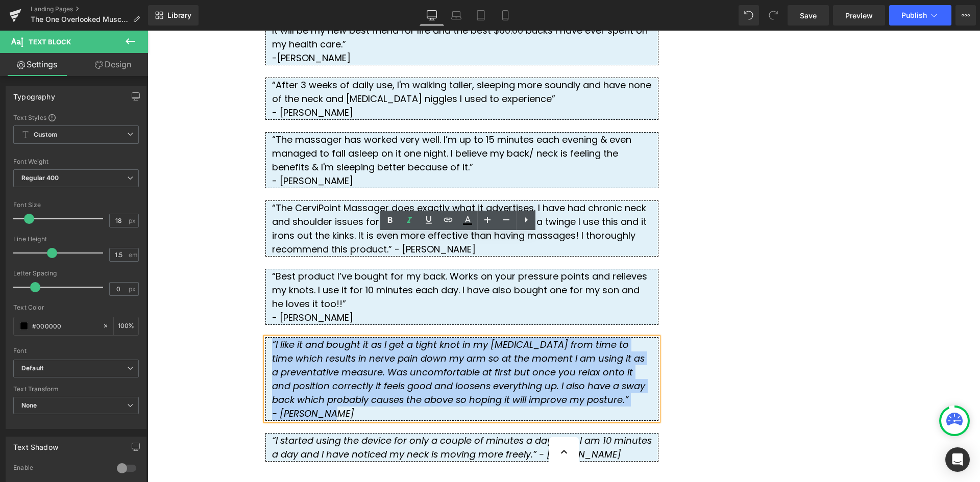
click at [386, 407] on div "- [PERSON_NAME]" at bounding box center [462, 414] width 380 height 14
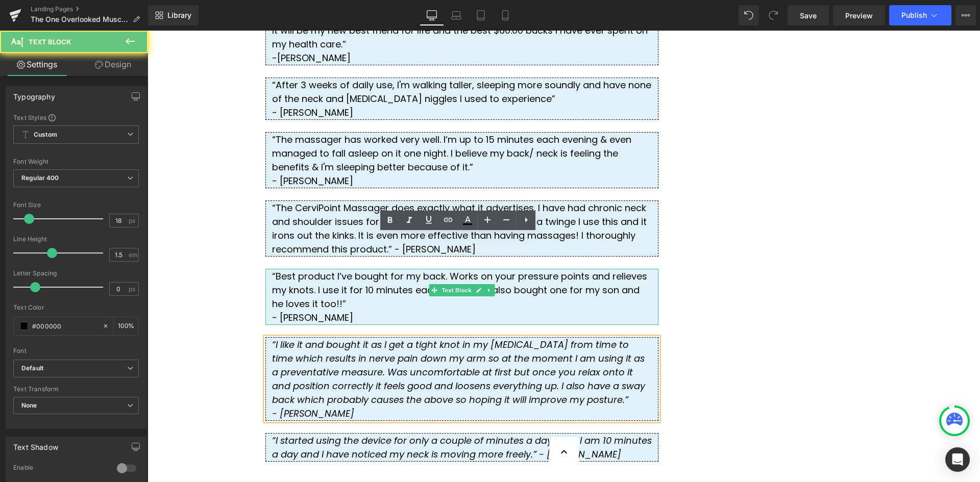
drag, startPoint x: 320, startPoint y: 212, endPoint x: 310, endPoint y: 210, distance: 9.9
click at [310, 311] on div "- [PERSON_NAME]" at bounding box center [462, 318] width 380 height 14
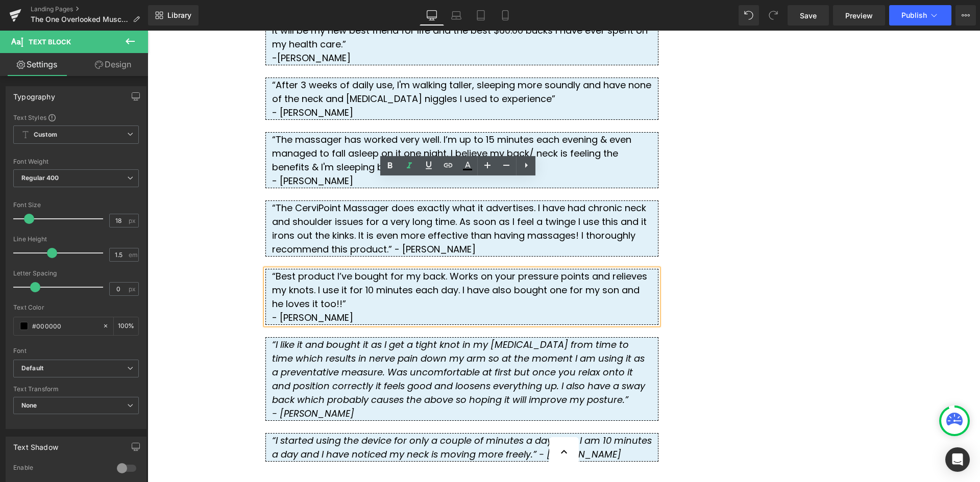
drag, startPoint x: 316, startPoint y: 210, endPoint x: 261, endPoint y: 187, distance: 59.7
click at [265, 269] on div "“Best product I’ve bought for my back. Works on your pressure points and reliev…" at bounding box center [461, 297] width 393 height 56
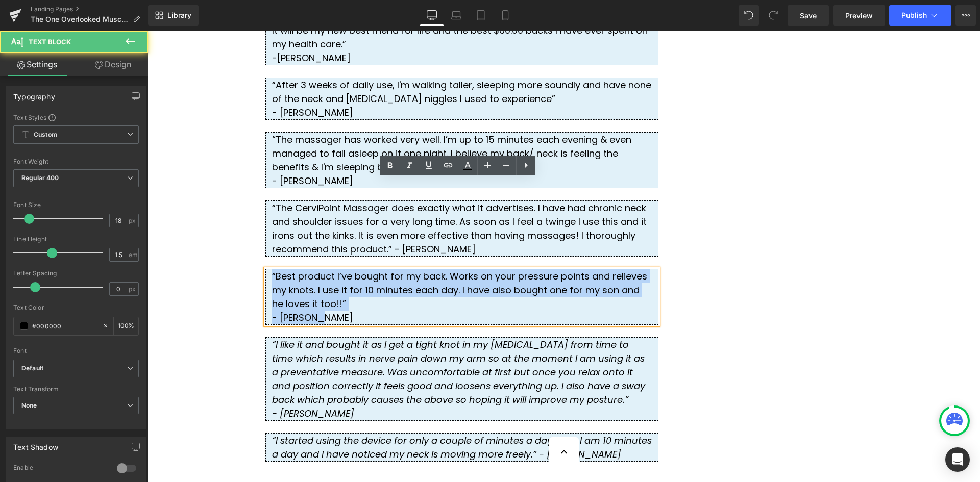
drag, startPoint x: 320, startPoint y: 212, endPoint x: 257, endPoint y: 189, distance: 67.5
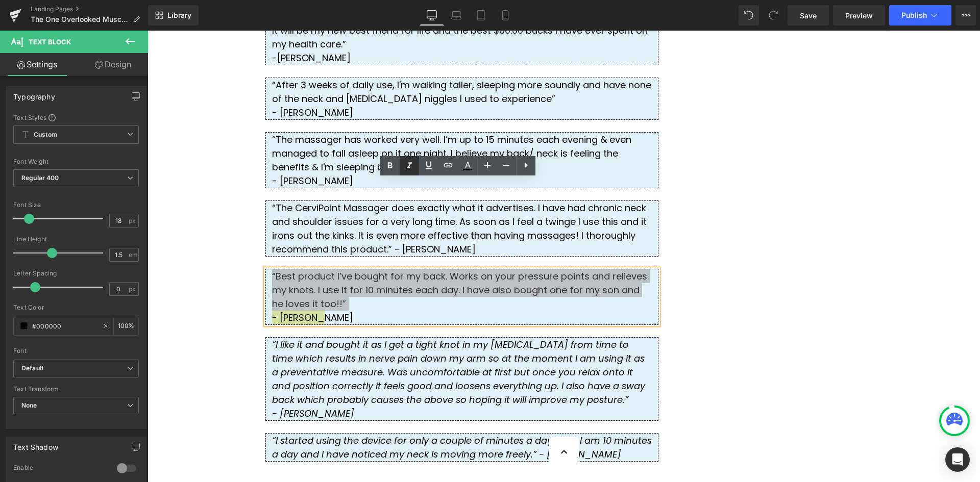
drag, startPoint x: 408, startPoint y: 168, endPoint x: 263, endPoint y: 150, distance: 146.2
click at [408, 168] on icon at bounding box center [409, 166] width 5 height 6
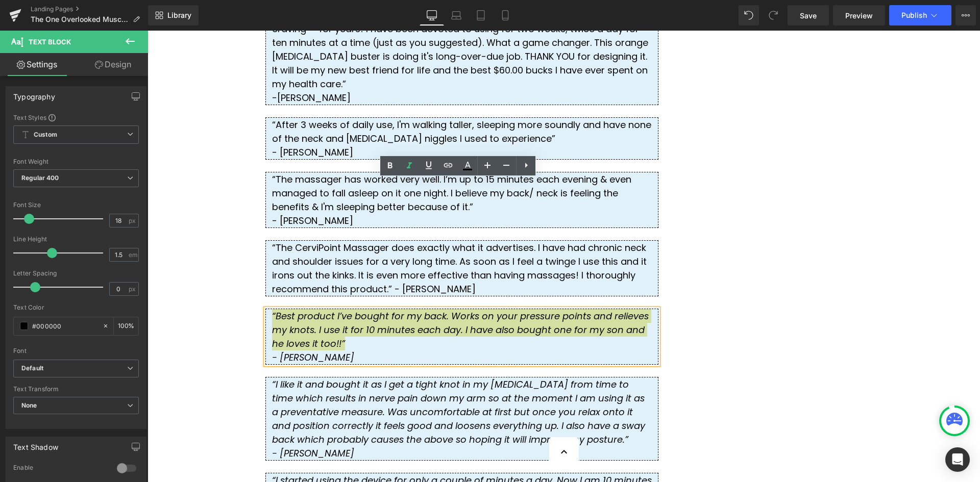
scroll to position [2655, 0]
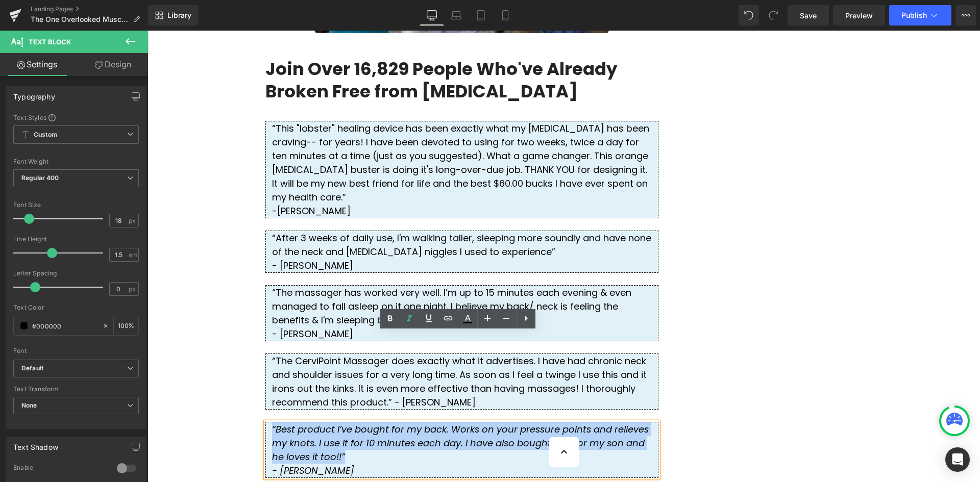
click at [319, 354] on div "“The CerviPoint Massager does exactly what it advertises. I have had chronic ne…" at bounding box center [461, 382] width 393 height 56
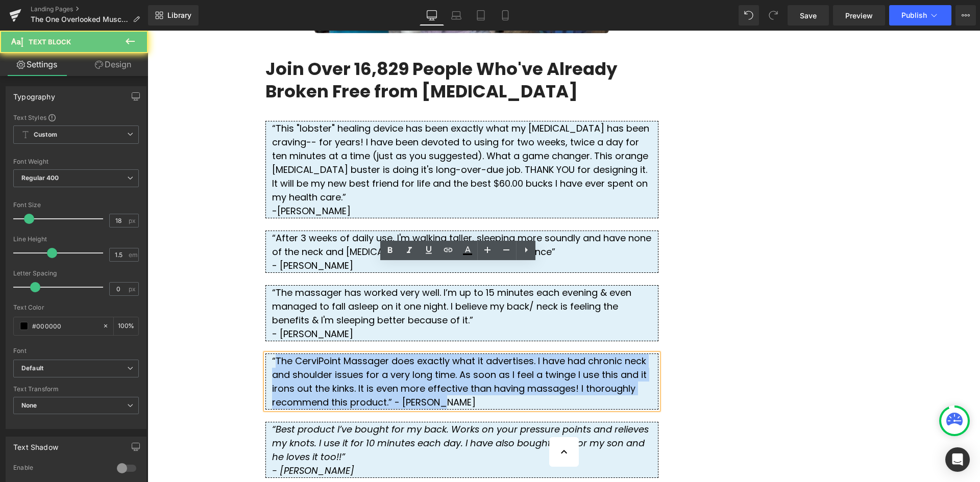
drag, startPoint x: 316, startPoint y: 310, endPoint x: 270, endPoint y: 271, distance: 60.9
click at [270, 354] on div "“The CerviPoint Massager does exactly what it advertises. I have had chronic ne…" at bounding box center [461, 382] width 393 height 56
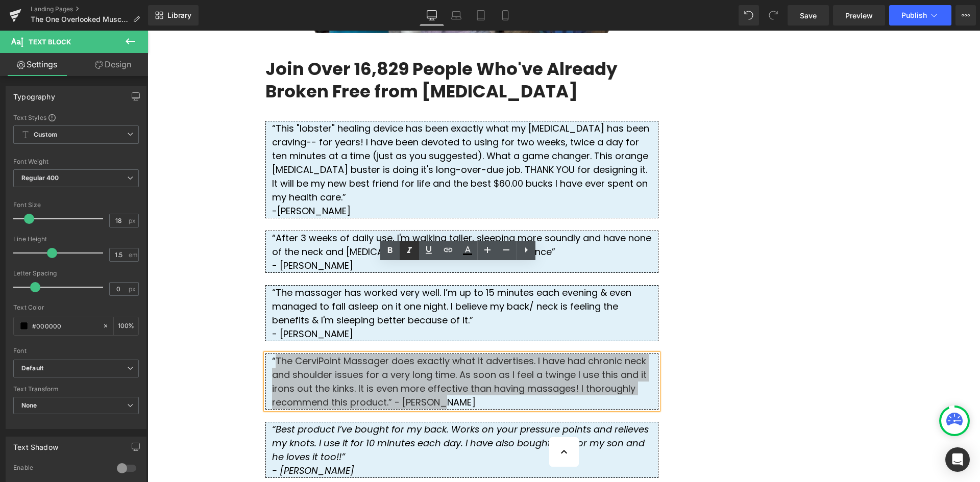
click at [409, 255] on icon at bounding box center [409, 251] width 12 height 12
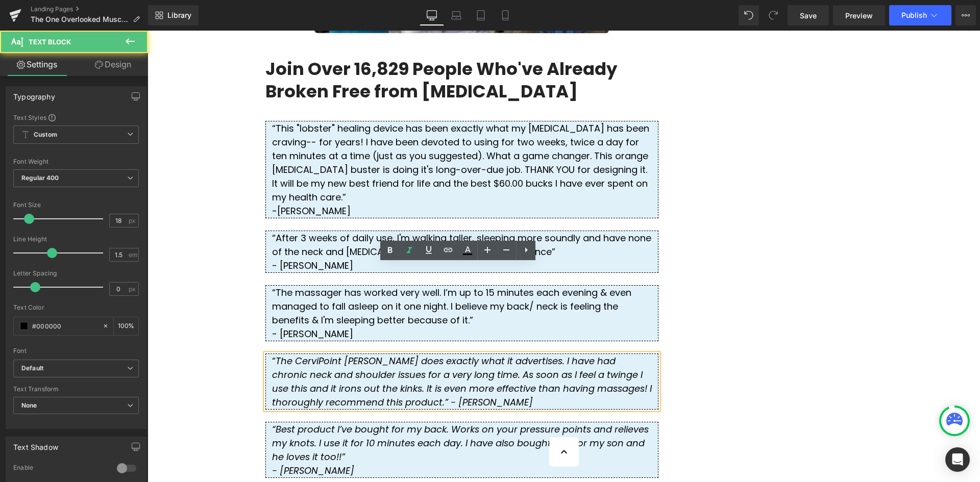
click at [272, 355] on icon "The CerviPoint [PERSON_NAME] does exactly what it advertises. I have had chroni…" at bounding box center [462, 382] width 380 height 54
click at [275, 355] on icon "The CerviPoint [PERSON_NAME] does exactly what it advertises. I have had chroni…" at bounding box center [462, 382] width 380 height 54
drag, startPoint x: 268, startPoint y: 272, endPoint x: 277, endPoint y: 271, distance: 8.7
click at [277, 354] on div "“ The CerviPoint Massager does exactly what it advertises. I have had chronic n…" at bounding box center [461, 382] width 393 height 56
click at [413, 253] on icon at bounding box center [409, 251] width 12 height 12
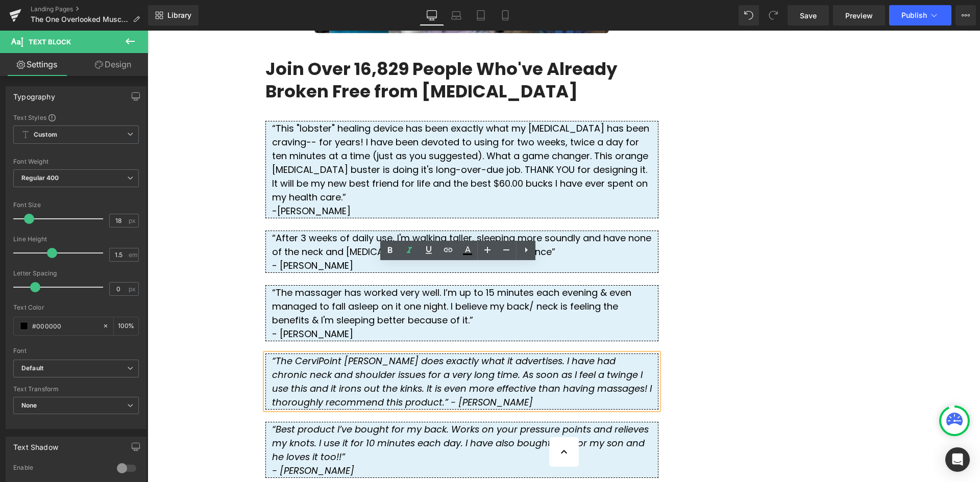
click at [385, 354] on div "“ T he CerviPoint [PERSON_NAME] does exactly what it advertises. I have had chr…" at bounding box center [461, 382] width 393 height 56
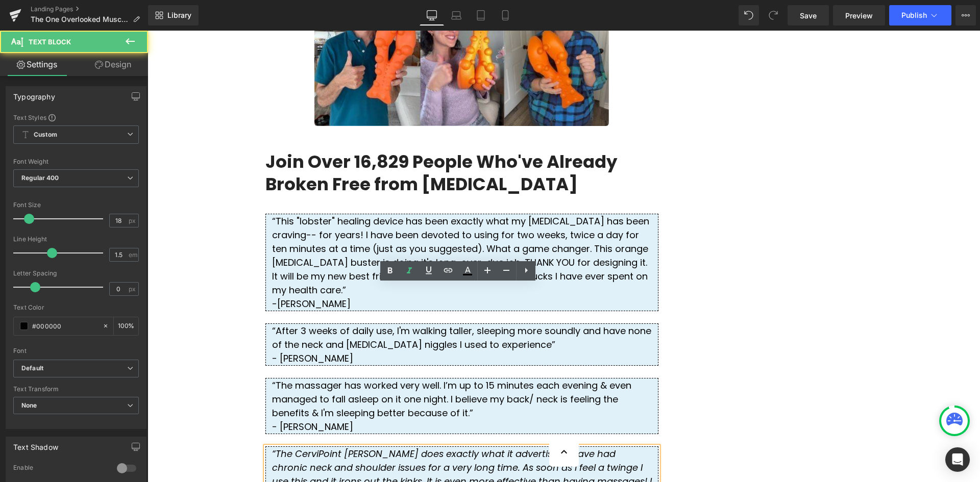
scroll to position [2553, 0]
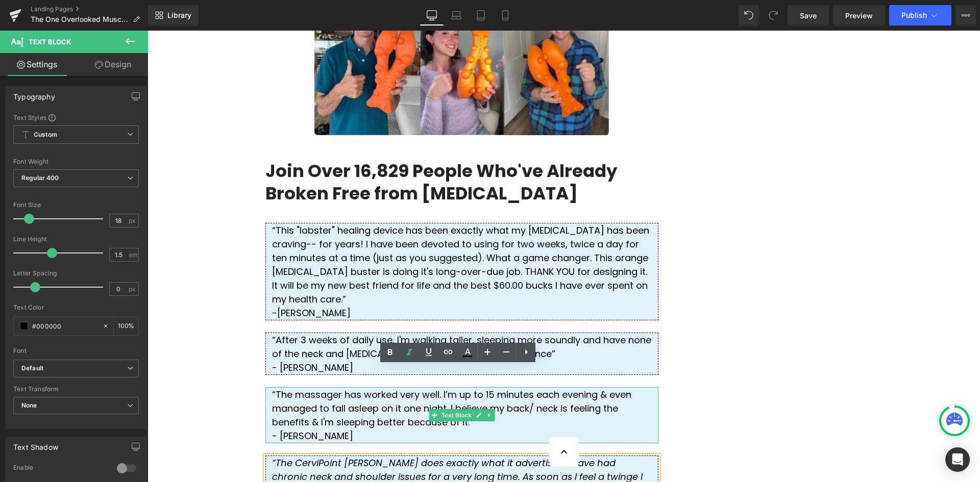
click at [311, 429] on div "- [PERSON_NAME]" at bounding box center [462, 436] width 380 height 14
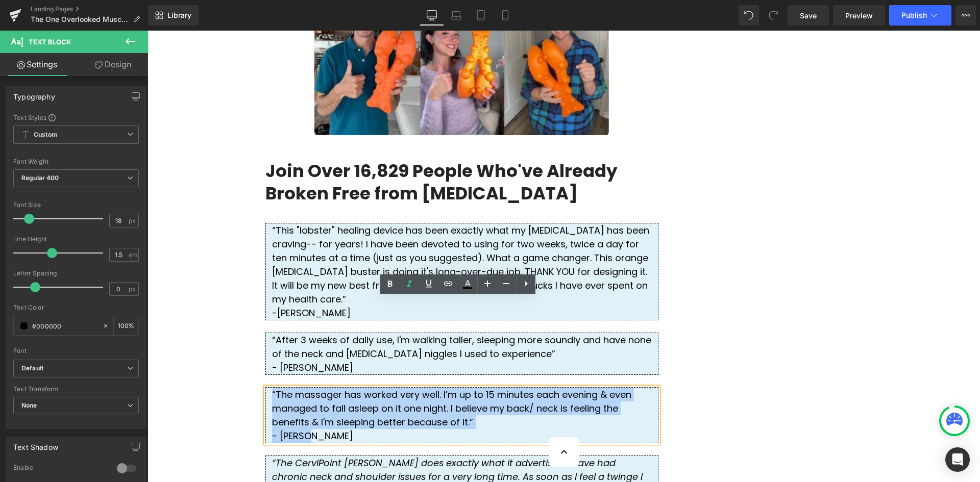
drag, startPoint x: 313, startPoint y: 345, endPoint x: 253, endPoint y: 305, distance: 71.8
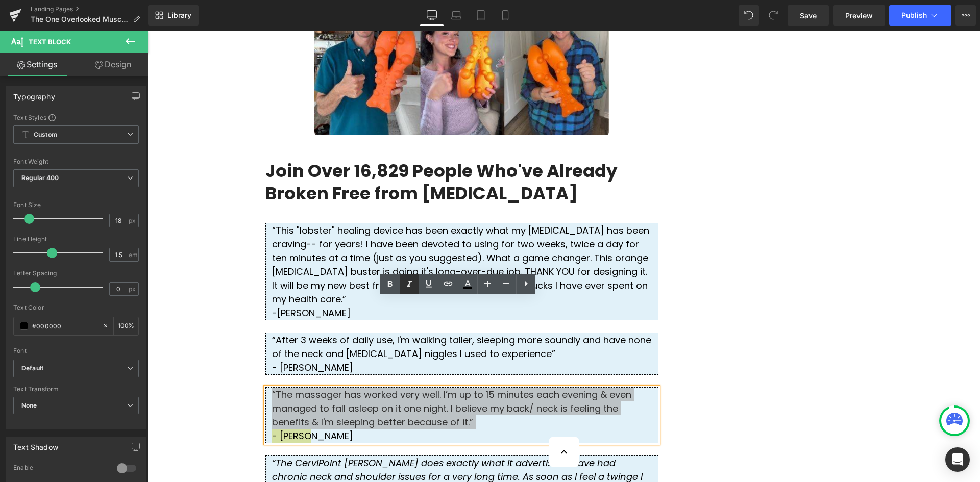
click at [411, 286] on icon at bounding box center [409, 284] width 12 height 12
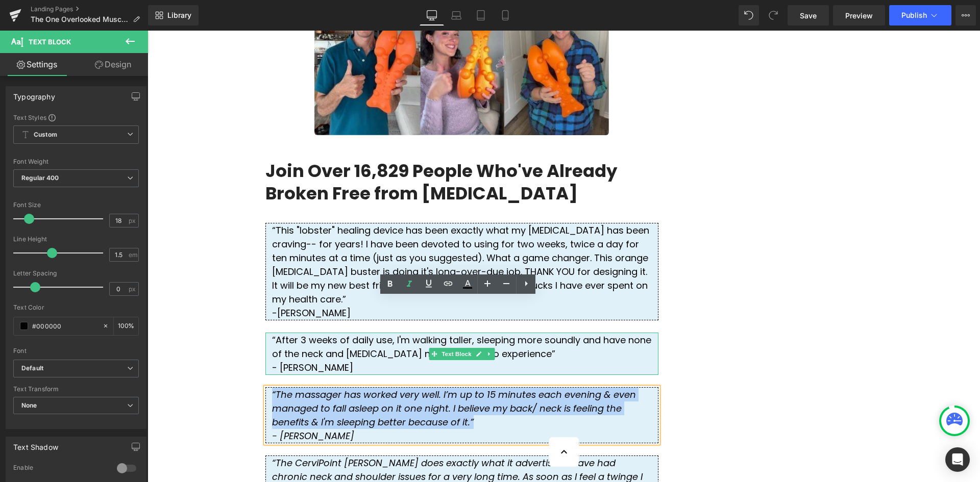
click at [318, 361] on div "- [PERSON_NAME]" at bounding box center [462, 368] width 380 height 14
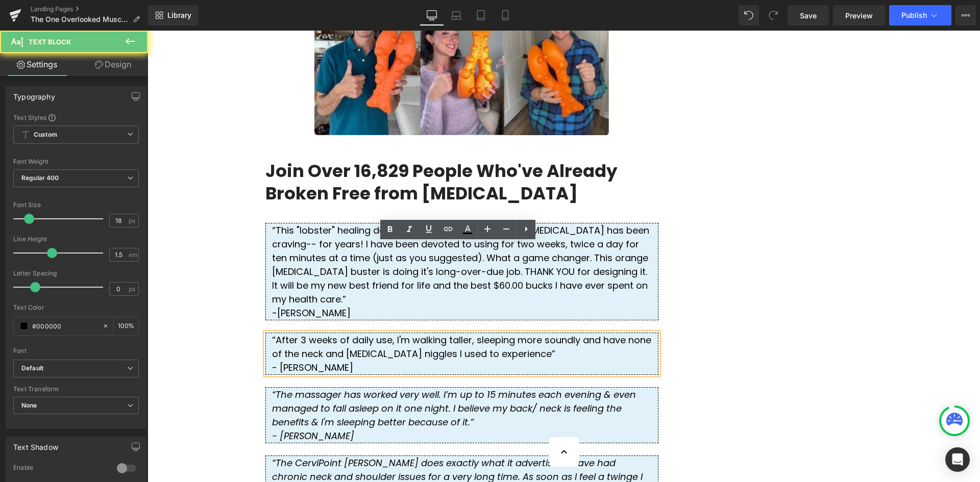
click at [319, 361] on div "- [PERSON_NAME]" at bounding box center [462, 368] width 380 height 14
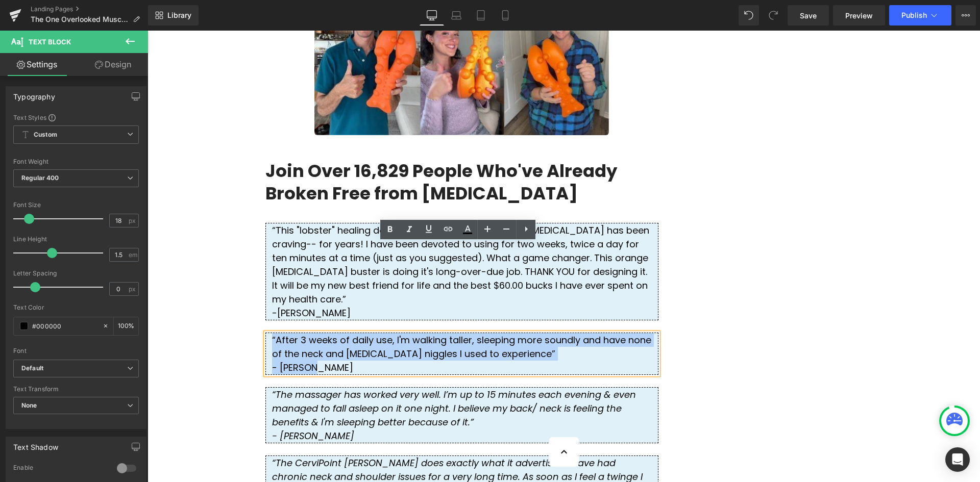
drag, startPoint x: 319, startPoint y: 277, endPoint x: 261, endPoint y: 252, distance: 62.7
click at [265, 333] on div "“After 3 weeks of daily use, I'm walking taller, sleeping more soundly and have…" at bounding box center [461, 354] width 393 height 42
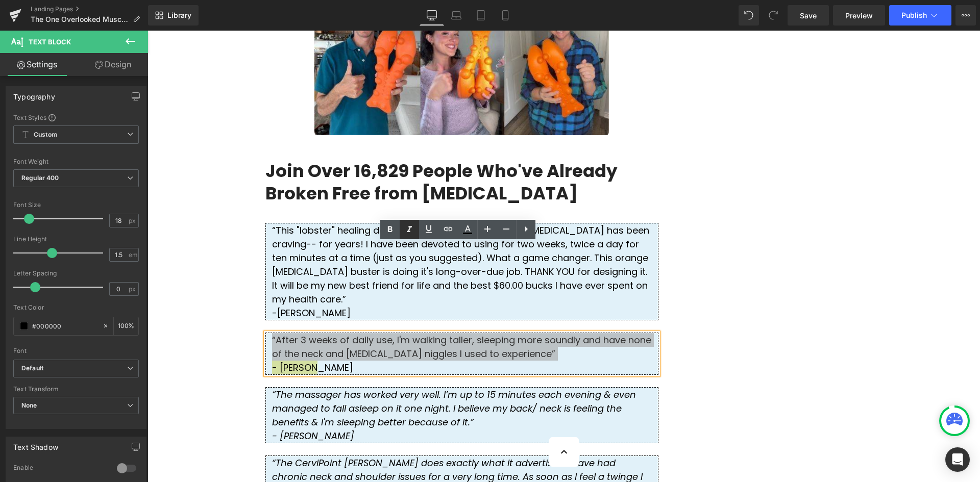
click at [414, 229] on icon at bounding box center [409, 230] width 12 height 12
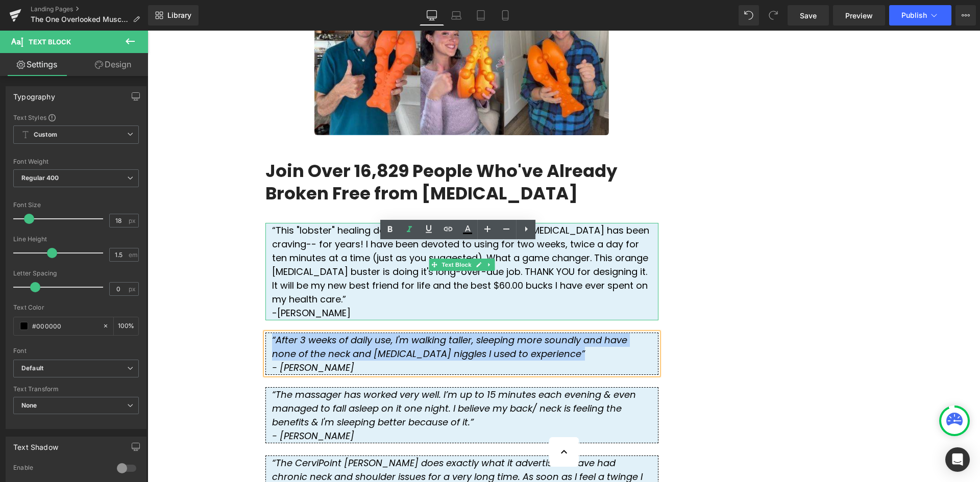
click at [324, 306] on div "- [PERSON_NAME]" at bounding box center [462, 313] width 380 height 14
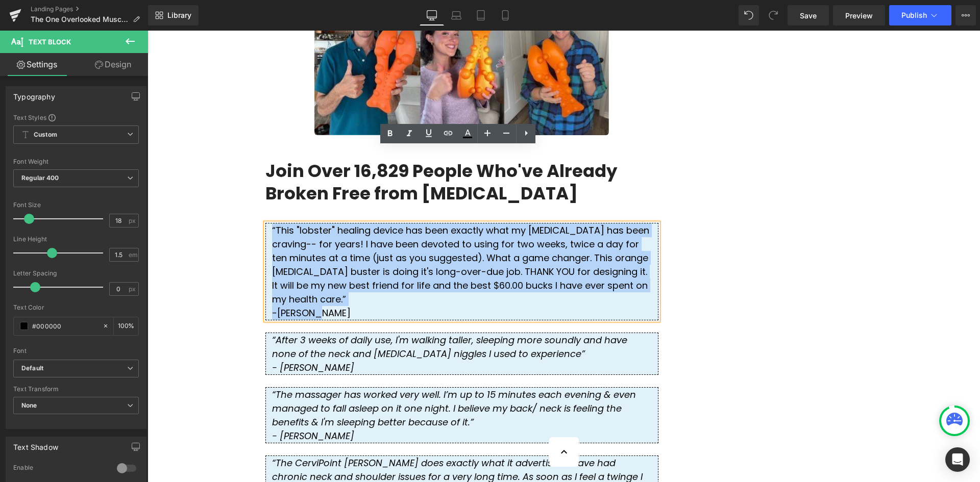
drag, startPoint x: 320, startPoint y: 224, endPoint x: 251, endPoint y: 151, distance: 100.8
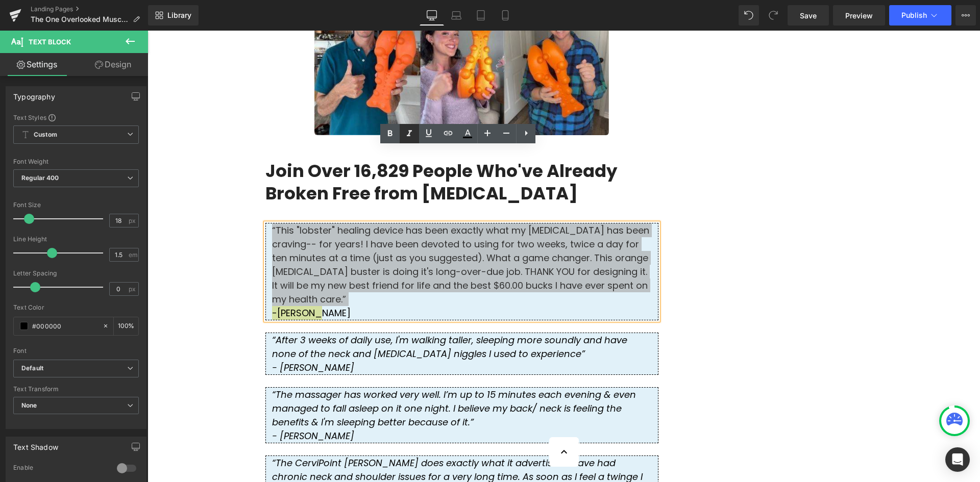
drag, startPoint x: 411, startPoint y: 135, endPoint x: 235, endPoint y: 131, distance: 176.2
click at [411, 135] on icon at bounding box center [409, 134] width 12 height 12
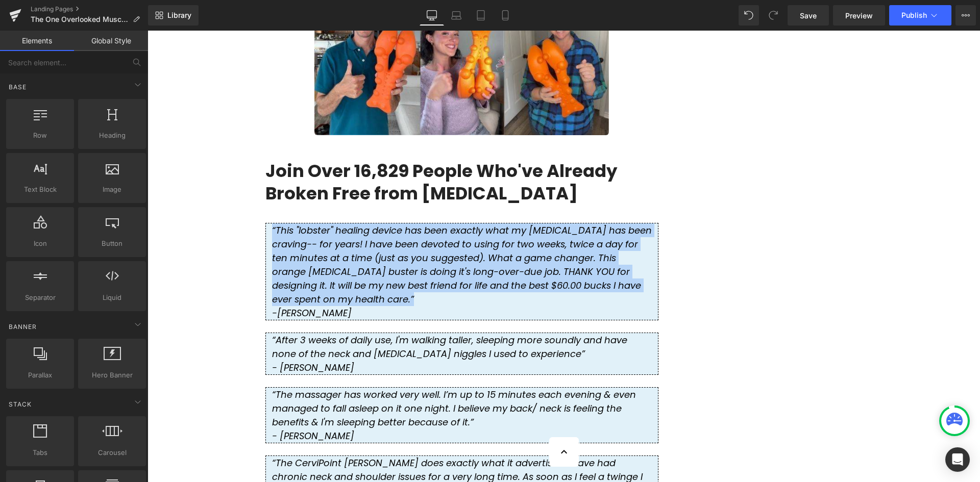
click at [519, 223] on div "“This "lobster" healing device has been exactly what my [MEDICAL_DATA] has been…" at bounding box center [461, 272] width 393 height 98
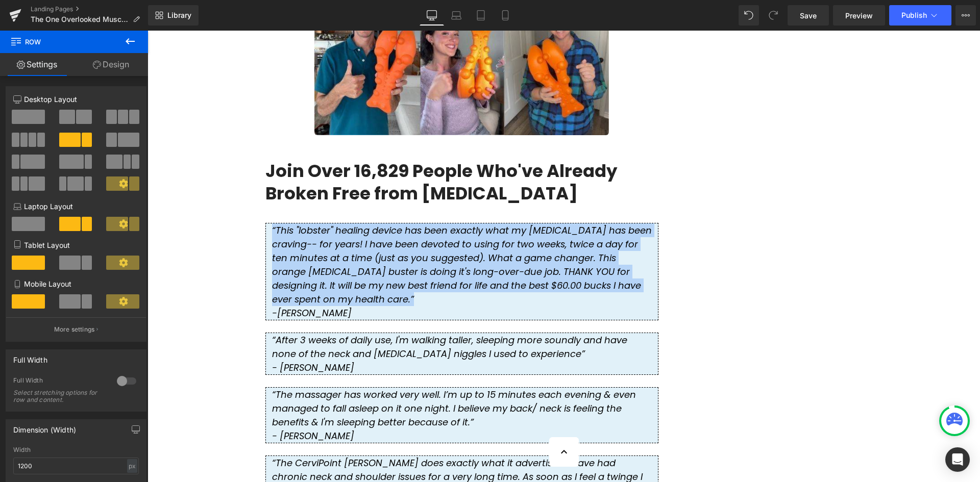
click at [624, 223] on div "“This "lobster" healing device has been exactly what my [MEDICAL_DATA] has been…" at bounding box center [461, 272] width 393 height 98
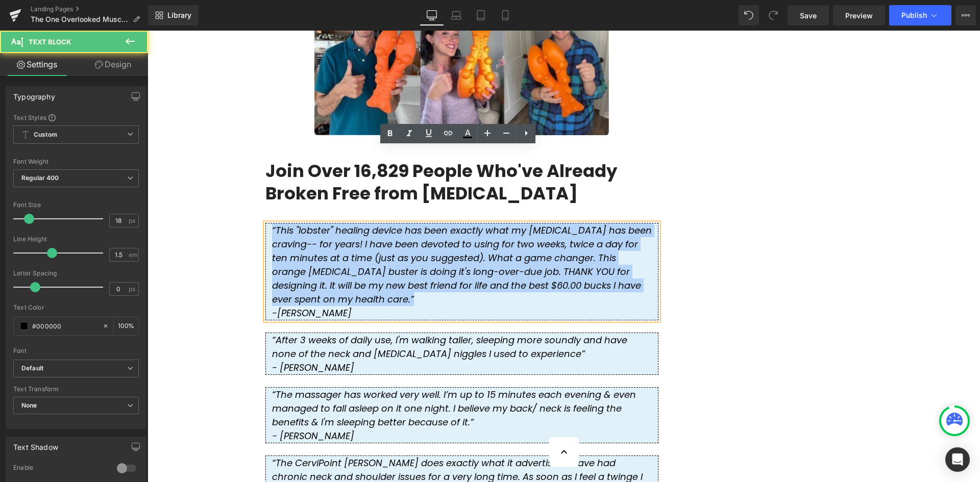
click at [594, 306] on div "- [PERSON_NAME]" at bounding box center [462, 313] width 380 height 14
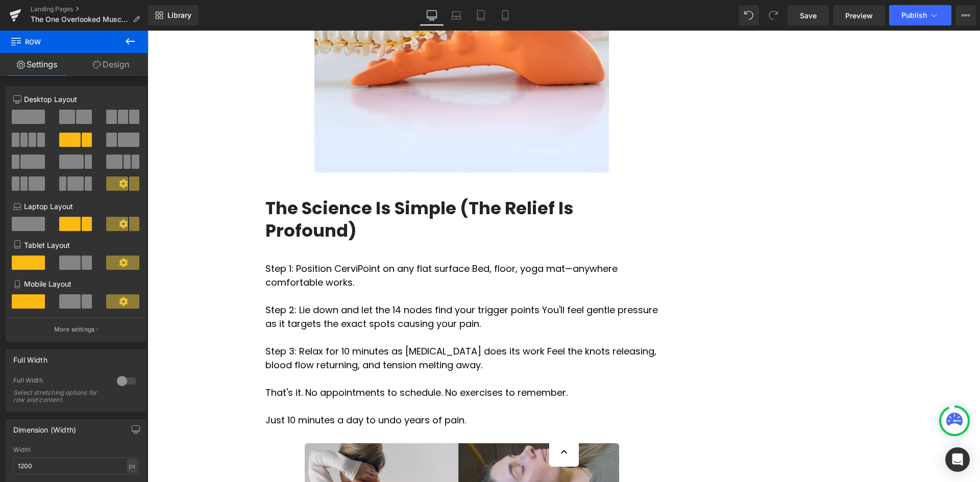
scroll to position [3421, 0]
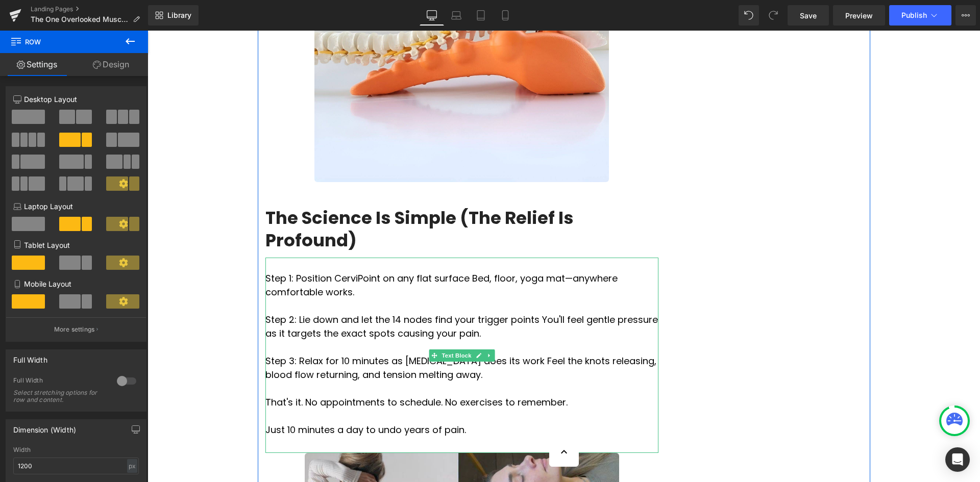
click at [294, 272] on p "Step 1: Position CerviPoint on any flat surface Bed, floor, yoga mat—anywhere c…" at bounding box center [461, 286] width 393 height 28
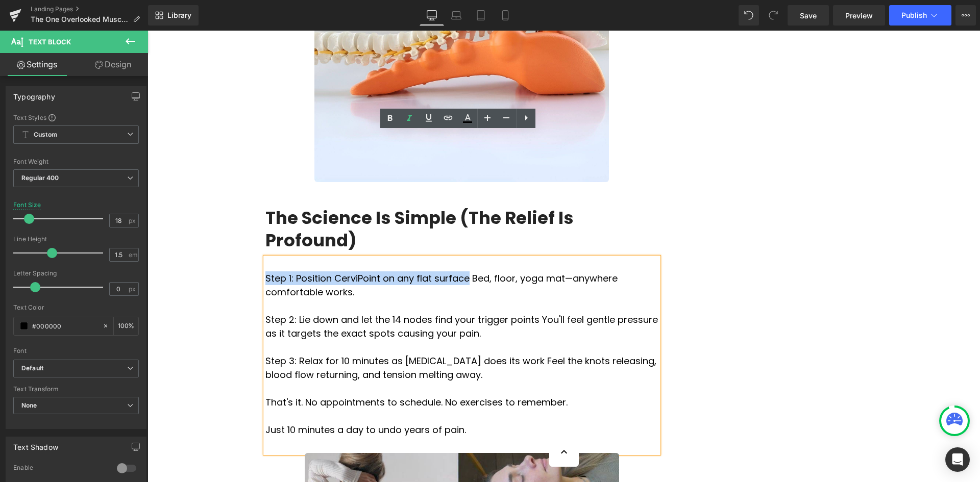
drag, startPoint x: 261, startPoint y: 150, endPoint x: 448, endPoint y: 150, distance: 186.9
click at [448, 272] on p "Step 1: Position CerviPoint on any flat surface Bed, floor, yoga mat—anywhere c…" at bounding box center [461, 286] width 393 height 28
click at [383, 123] on link at bounding box center [389, 118] width 19 height 19
click at [395, 299] on p at bounding box center [461, 306] width 393 height 14
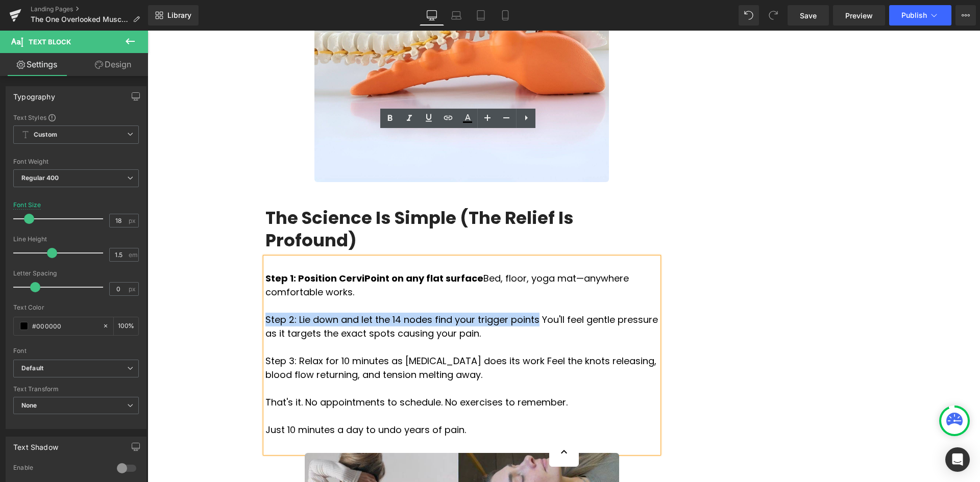
drag, startPoint x: 262, startPoint y: 193, endPoint x: 510, endPoint y: 197, distance: 247.1
click at [510, 313] on p "Step 2: Lie down and let the 14 nodes find your trigger points You'll feel gent…" at bounding box center [461, 327] width 393 height 28
drag, startPoint x: 385, startPoint y: 119, endPoint x: 267, endPoint y: 146, distance: 121.5
click at [385, 119] on icon at bounding box center [390, 118] width 12 height 12
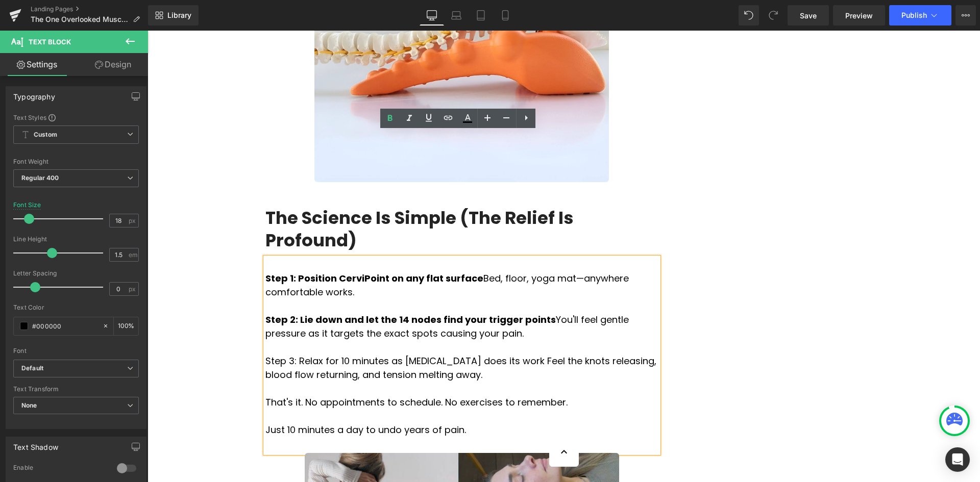
click at [470, 354] on p "Step 3: Relax for 10 minutes as [MEDICAL_DATA] does its work Feel the knots rel…" at bounding box center [461, 368] width 393 height 28
drag, startPoint x: 262, startPoint y: 235, endPoint x: 522, endPoint y: 234, distance: 260.4
click at [522, 354] on p "Step 3: Relax for 10 minutes as [MEDICAL_DATA] does its work Feel the knots rel…" at bounding box center [461, 368] width 393 height 28
click at [392, 122] on icon at bounding box center [390, 118] width 12 height 12
click at [337, 355] on strong "Step 3: Relax for 10 minutes as [MEDICAL_DATA] does its work" at bounding box center [413, 361] width 297 height 13
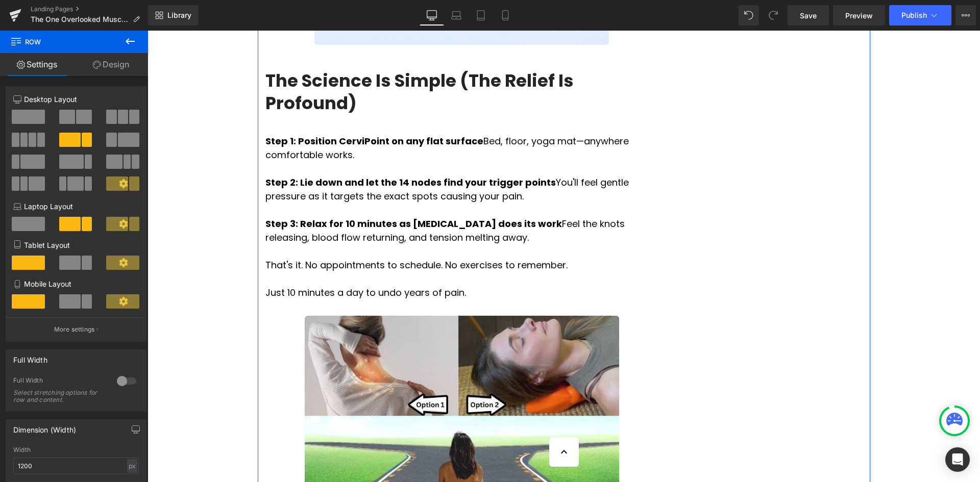
scroll to position [3523, 0]
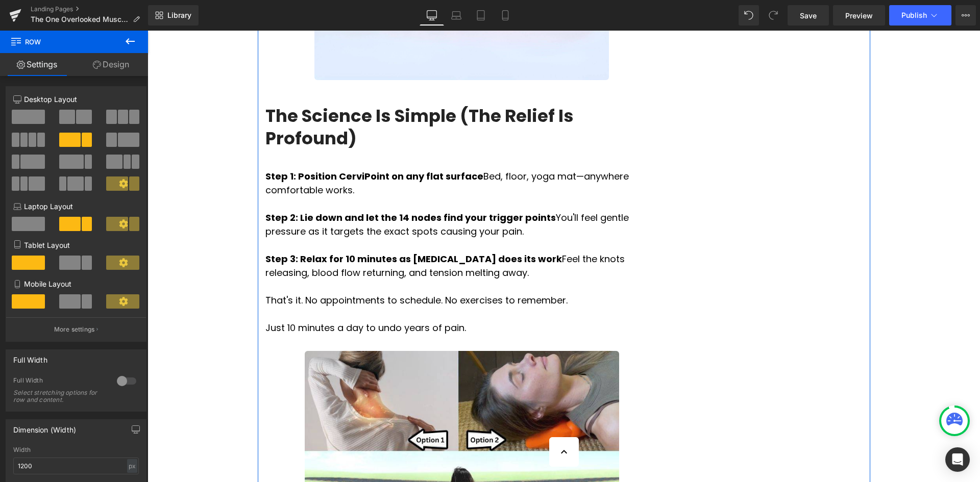
click at [296, 294] on p "That's it. No appointments to schedule. No exercises to remember." at bounding box center [461, 301] width 393 height 14
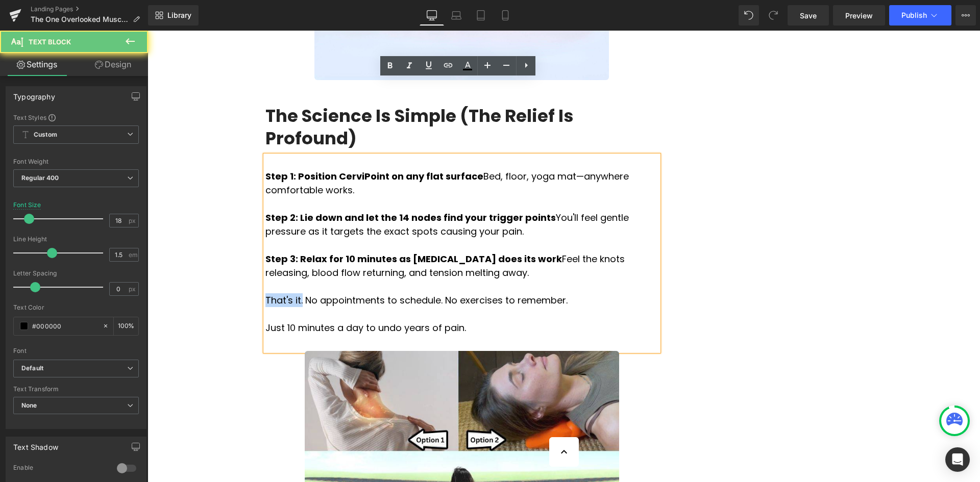
drag, startPoint x: 295, startPoint y: 175, endPoint x: 263, endPoint y: 173, distance: 31.7
click at [265, 294] on p "That's it. No appointments to schedule. No exercises to remember." at bounding box center [461, 301] width 393 height 14
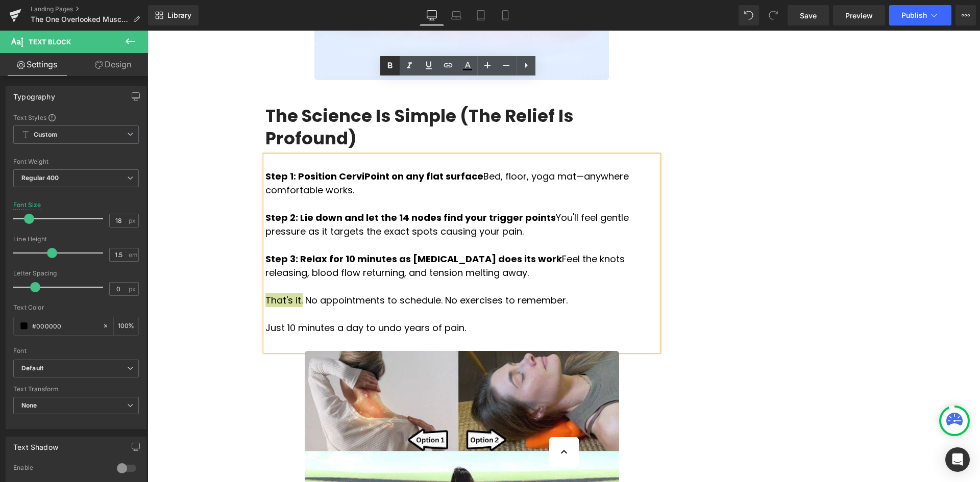
click at [390, 63] on icon at bounding box center [390, 65] width 5 height 6
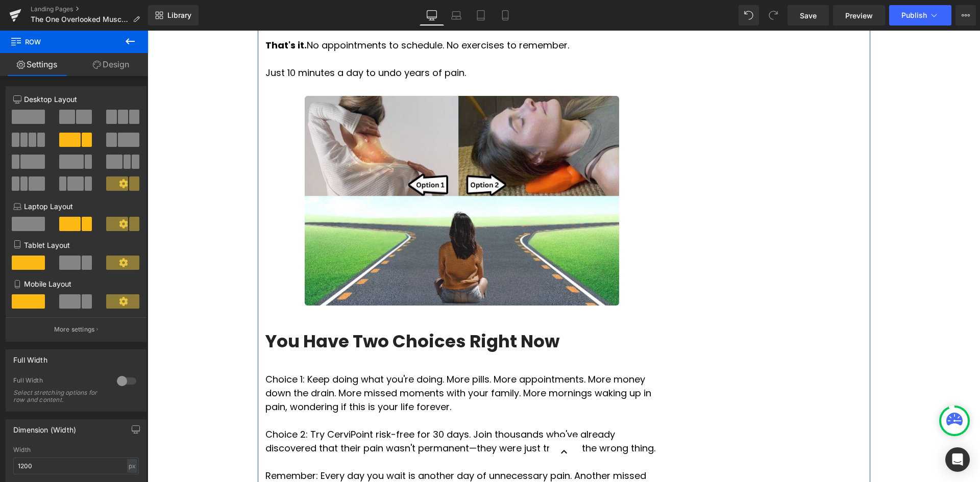
scroll to position [3829, 0]
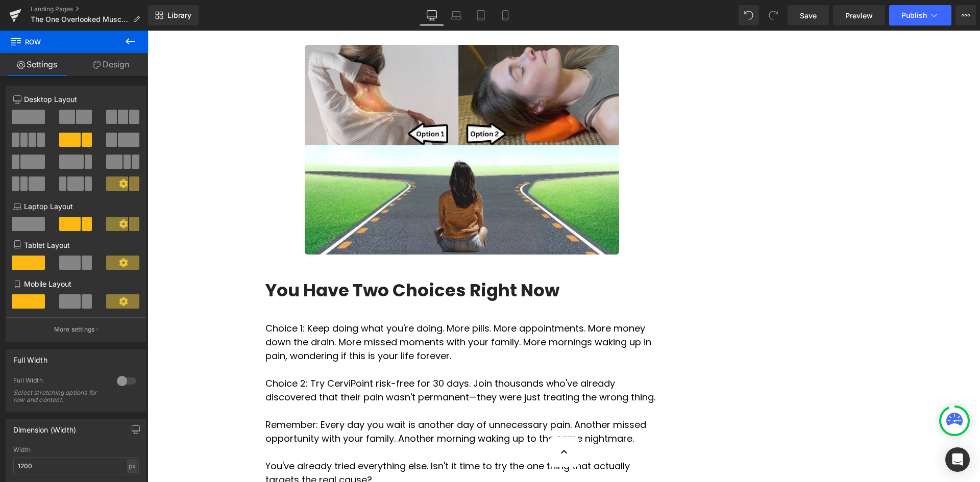
click at [297, 322] on span "Choice 1: Keep doing what you're doing. More pills. More appointments. More mon…" at bounding box center [458, 342] width 386 height 40
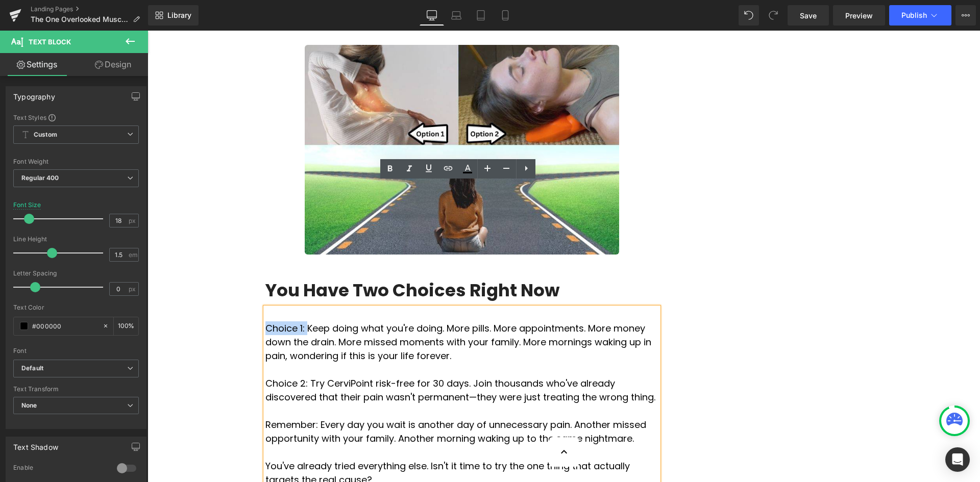
drag, startPoint x: 304, startPoint y: 201, endPoint x: 258, endPoint y: 201, distance: 45.9
click at [382, 168] on link at bounding box center [389, 168] width 19 height 19
drag, startPoint x: 299, startPoint y: 256, endPoint x: 263, endPoint y: 255, distance: 36.3
click at [265, 377] on p "Choice 2: Try CerviPoint risk-free for 30 days. Join thousands who've already d…" at bounding box center [461, 391] width 393 height 28
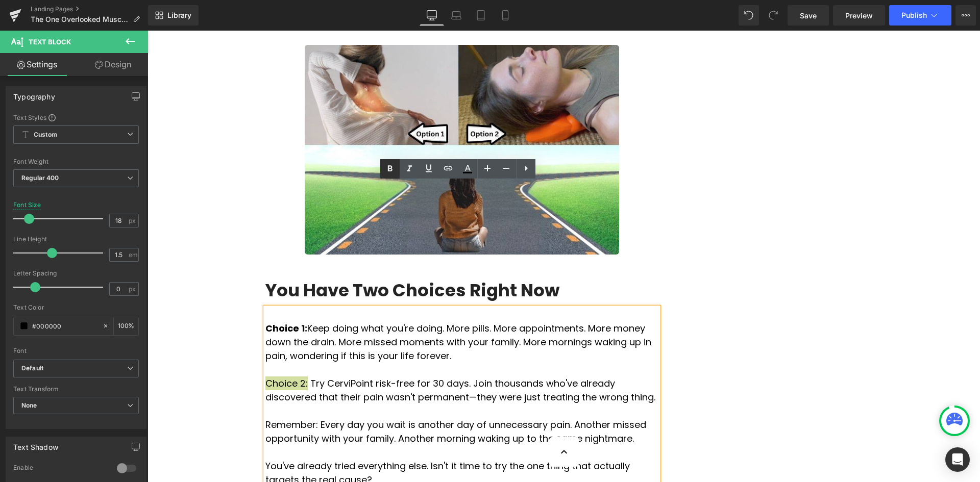
click at [394, 171] on icon at bounding box center [390, 169] width 12 height 12
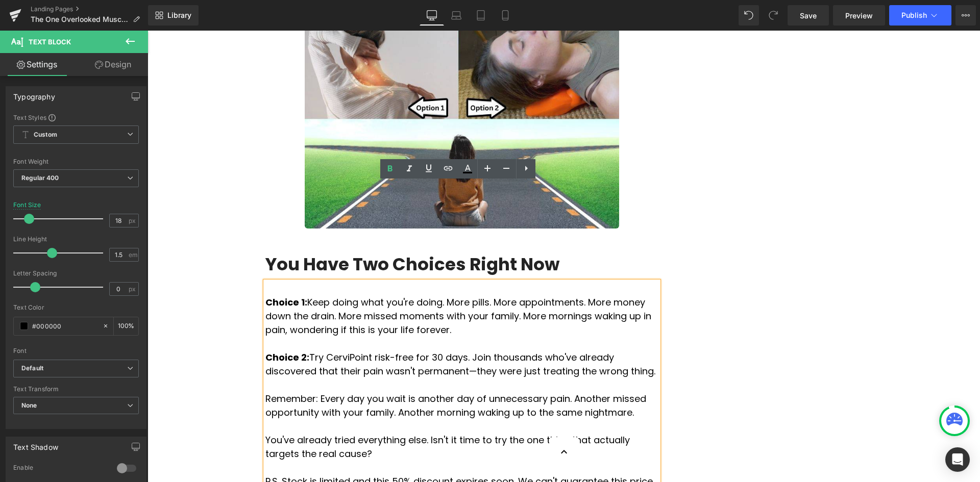
scroll to position [3880, 0]
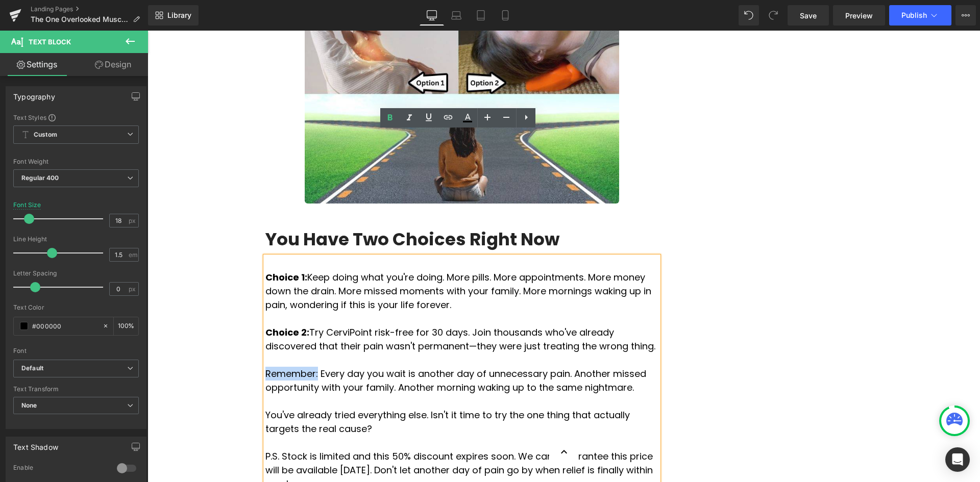
drag, startPoint x: 262, startPoint y: 246, endPoint x: 310, endPoint y: 248, distance: 48.0
click at [310, 367] on p "Remember: Every day you wait is another day of unnecessary pain. Another missed…" at bounding box center [461, 381] width 393 height 28
click at [385, 121] on icon at bounding box center [390, 118] width 12 height 12
drag, startPoint x: 275, startPoint y: 333, endPoint x: 260, endPoint y: 327, distance: 16.0
click at [265, 327] on div "Choice 1: Keep doing what you're doing. More pills. More appointments. More mon…" at bounding box center [461, 382] width 393 height 251
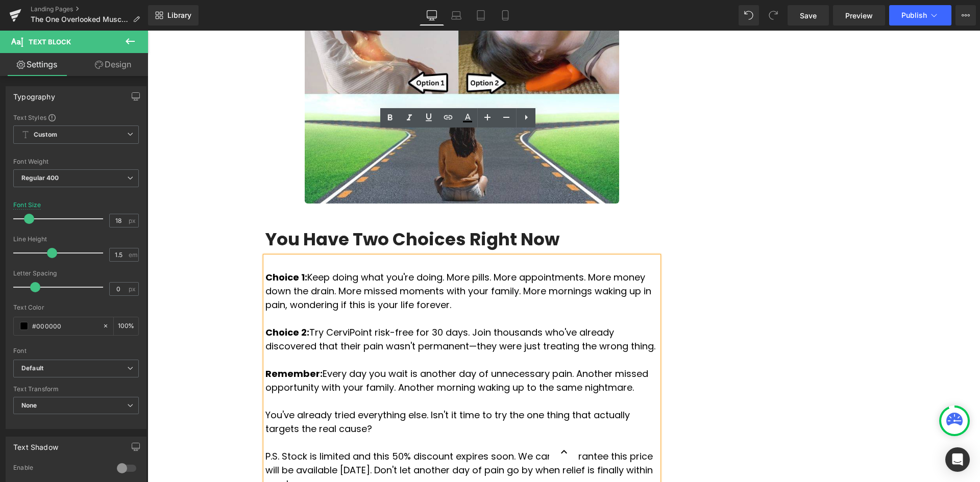
click at [277, 450] on p "P.S. Stock is limited and this 50% discount expires soon. We can't guarantee th…" at bounding box center [461, 470] width 393 height 41
drag, startPoint x: 275, startPoint y: 330, endPoint x: 312, endPoint y: 284, distance: 59.2
click at [265, 329] on div "Choice 1: Keep doing what you're doing. More pills. More appointments. More mon…" at bounding box center [461, 382] width 393 height 251
click at [274, 450] on p "P.S. Stock is limited and this 50% discount expires soon. We can't guarantee th…" at bounding box center [461, 470] width 393 height 41
drag, startPoint x: 278, startPoint y: 332, endPoint x: 262, endPoint y: 330, distance: 15.9
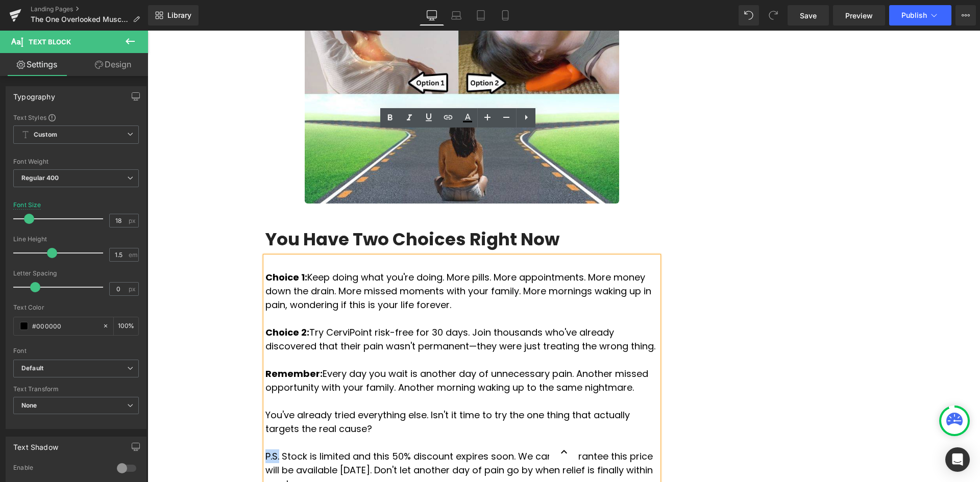
click at [265, 450] on p "P.S. Stock is limited and this 50% discount expires soon. We can't guarantee th…" at bounding box center [461, 470] width 393 height 41
drag, startPoint x: 387, startPoint y: 119, endPoint x: 394, endPoint y: 124, distance: 7.7
click at [387, 118] on icon at bounding box center [390, 118] width 12 height 12
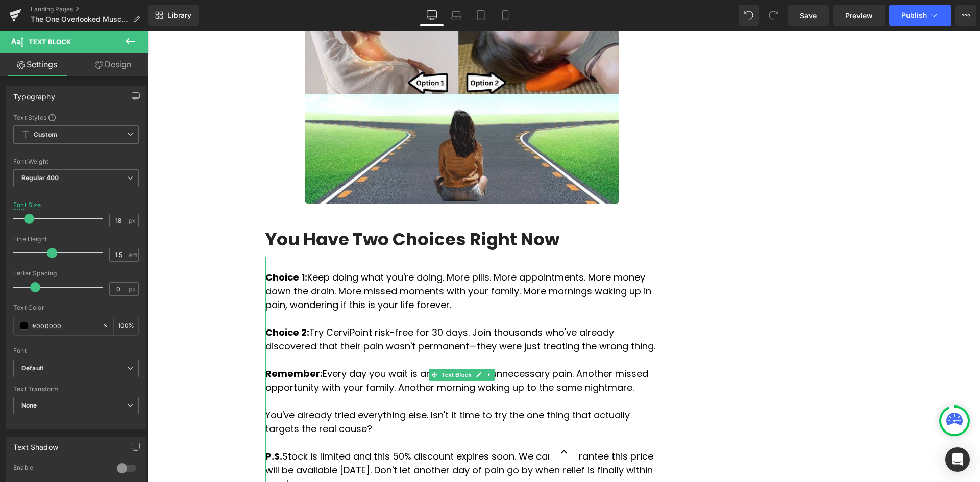
drag, startPoint x: 619, startPoint y: 345, endPoint x: 281, endPoint y: 332, distance: 337.7
click at [281, 450] on p "P.S. Stock is limited and this 50% discount expires soon. We can't guarantee th…" at bounding box center [461, 470] width 393 height 41
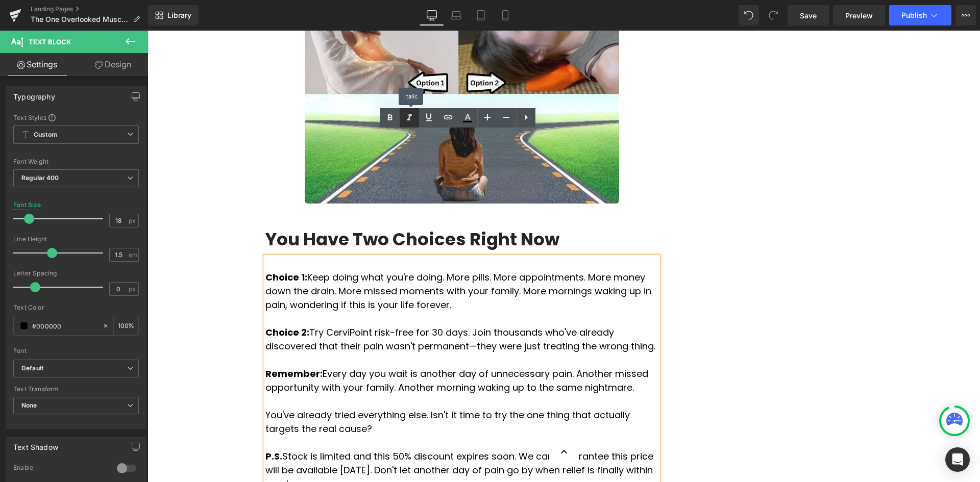
click at [408, 123] on icon at bounding box center [409, 118] width 12 height 12
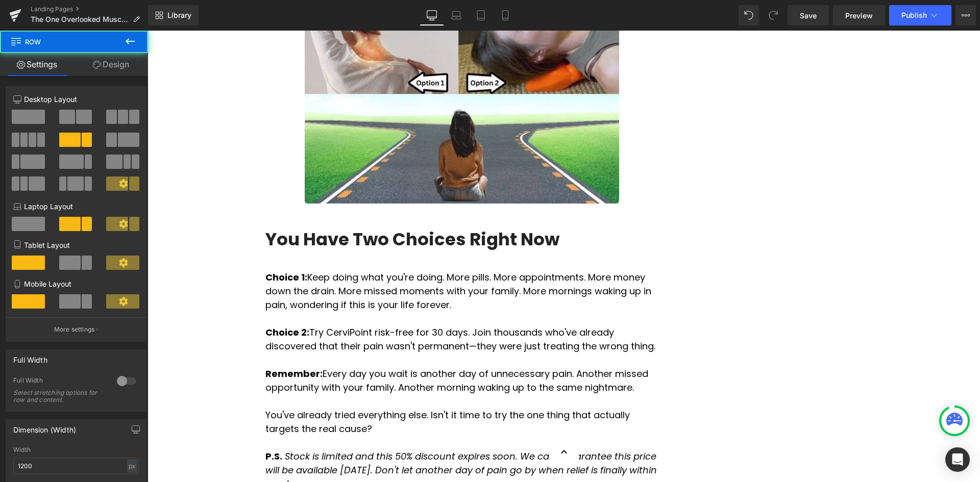
click at [612, 450] on icon "Stock is limited and this 50% discount expires soon. We can't guarantee this pr…" at bounding box center [461, 470] width 392 height 40
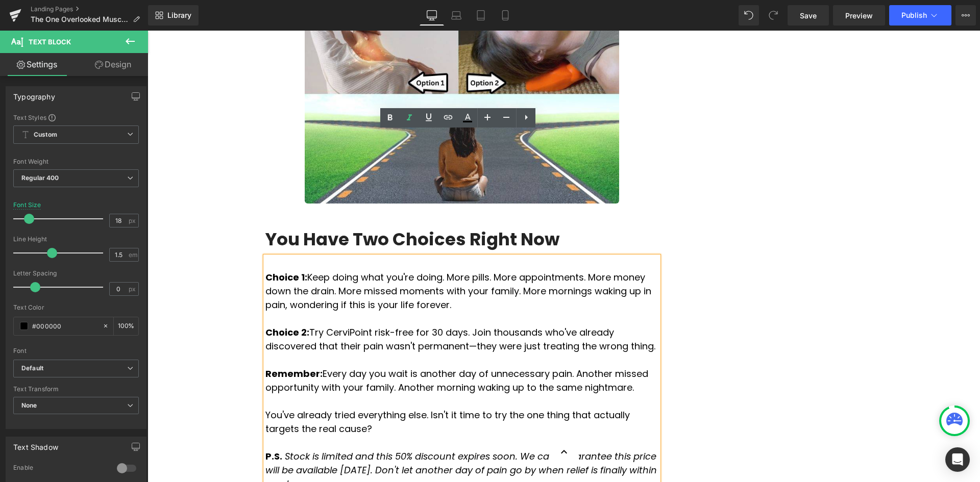
click at [620, 436] on p at bounding box center [461, 443] width 393 height 14
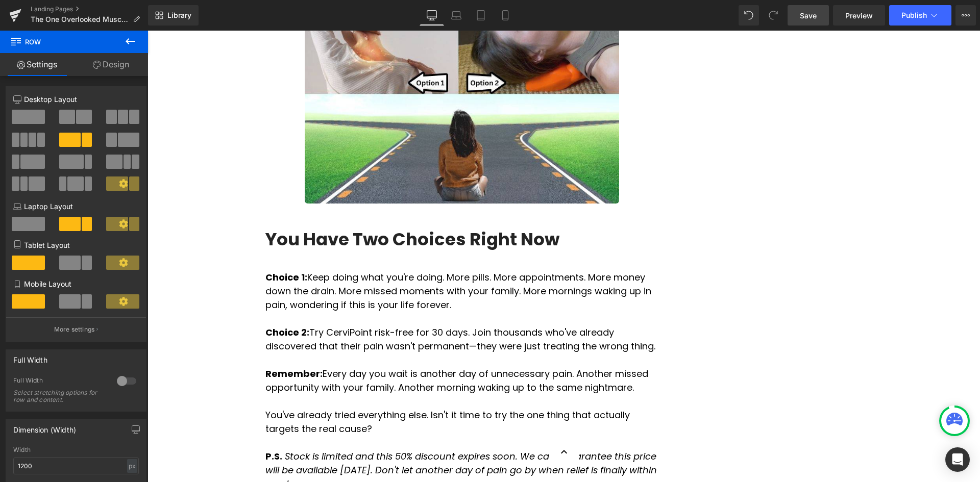
click at [798, 11] on link "Save" at bounding box center [808, 15] width 41 height 20
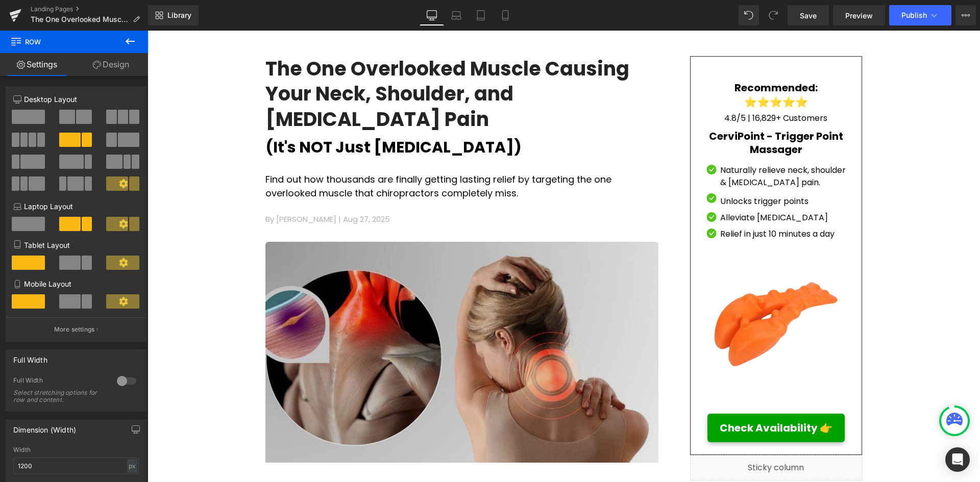
scroll to position [102, 0]
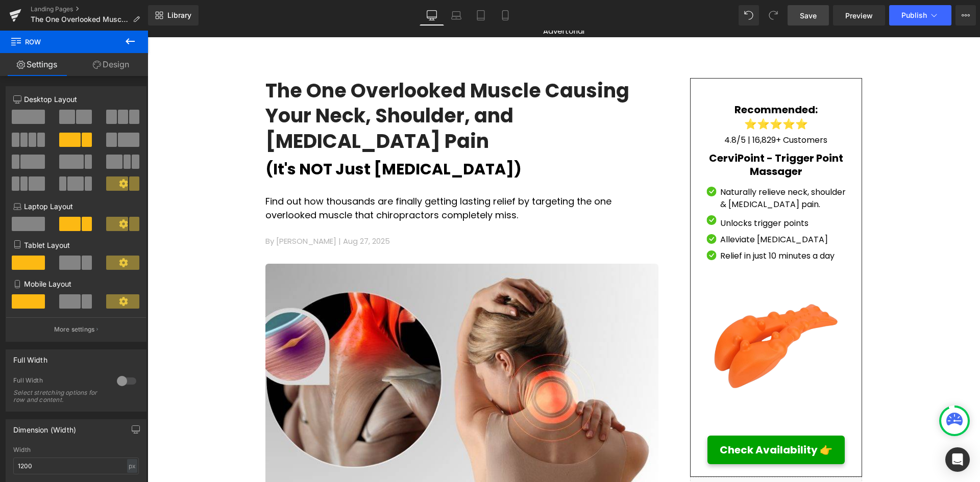
click at [802, 11] on span "Save" at bounding box center [808, 15] width 17 height 11
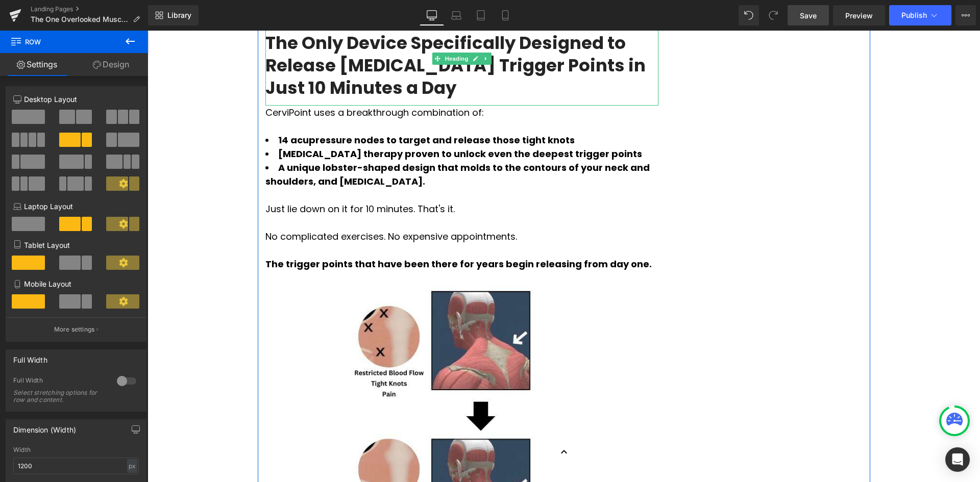
scroll to position [1634, 0]
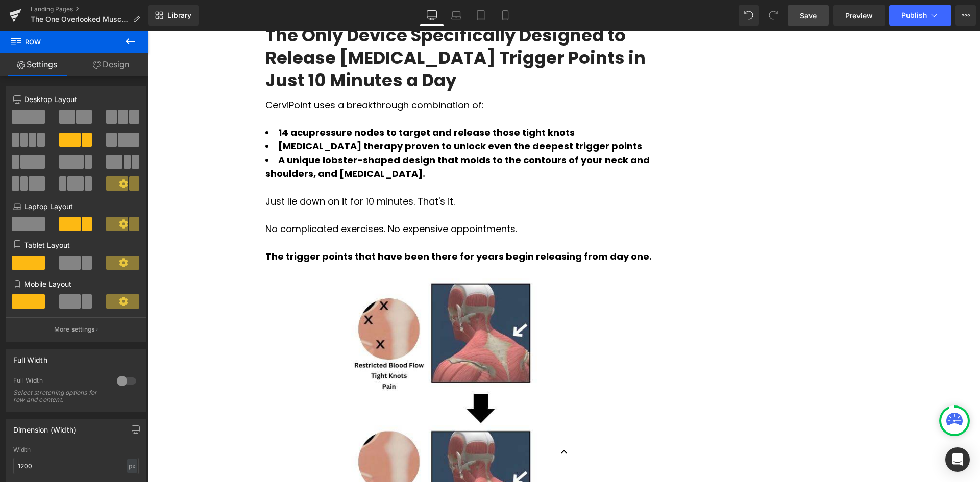
click at [810, 23] on link "Save" at bounding box center [808, 15] width 41 height 20
